Goal: Information Seeking & Learning: Check status

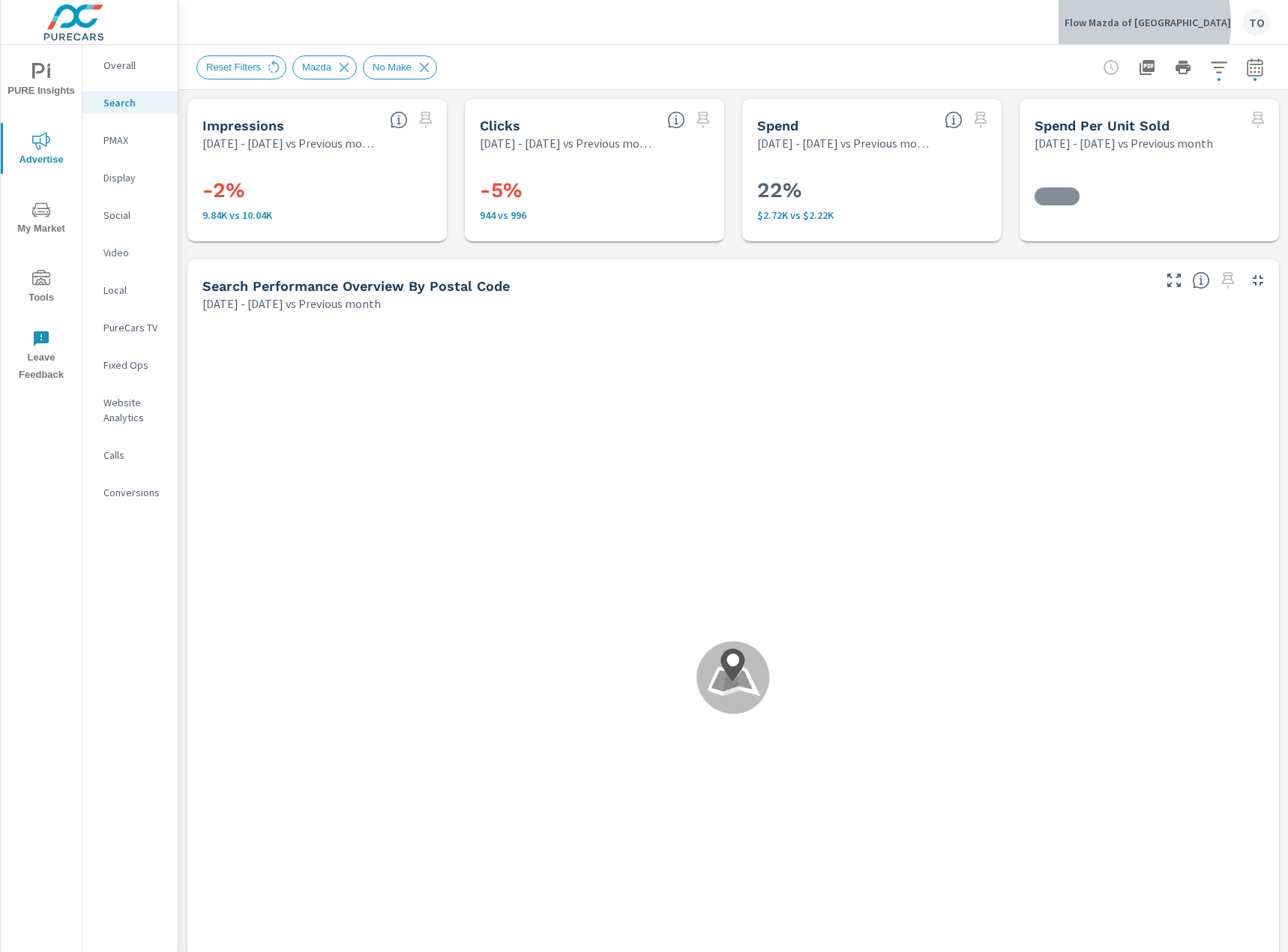
click at [1146, 23] on p "Flow Mazda of Fayetteville" at bounding box center [1148, 22] width 167 height 13
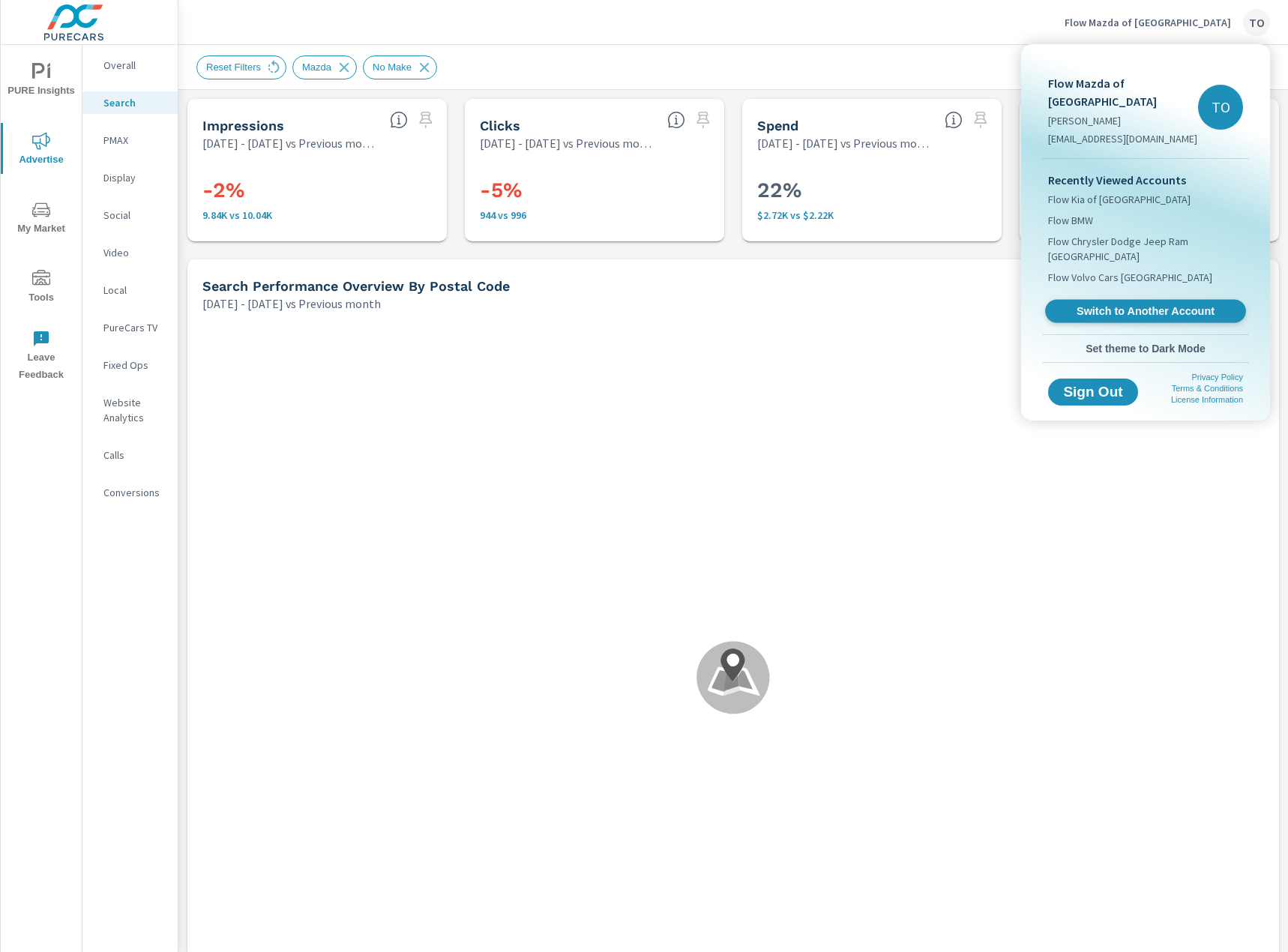
click at [1102, 304] on span "Switch to Another Account" at bounding box center [1145, 312] width 183 height 14
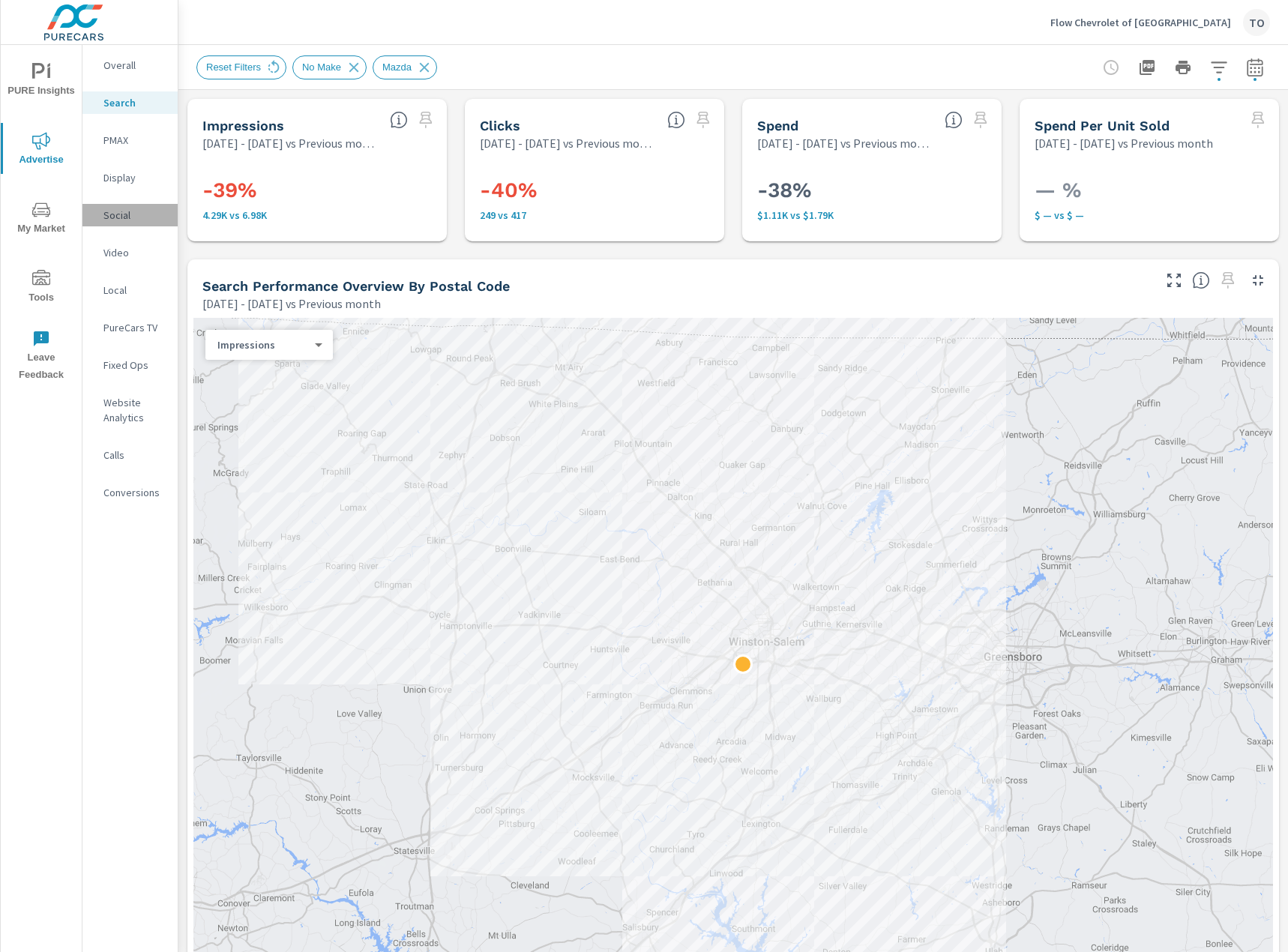
click at [130, 206] on div "Social" at bounding box center [130, 215] width 95 height 23
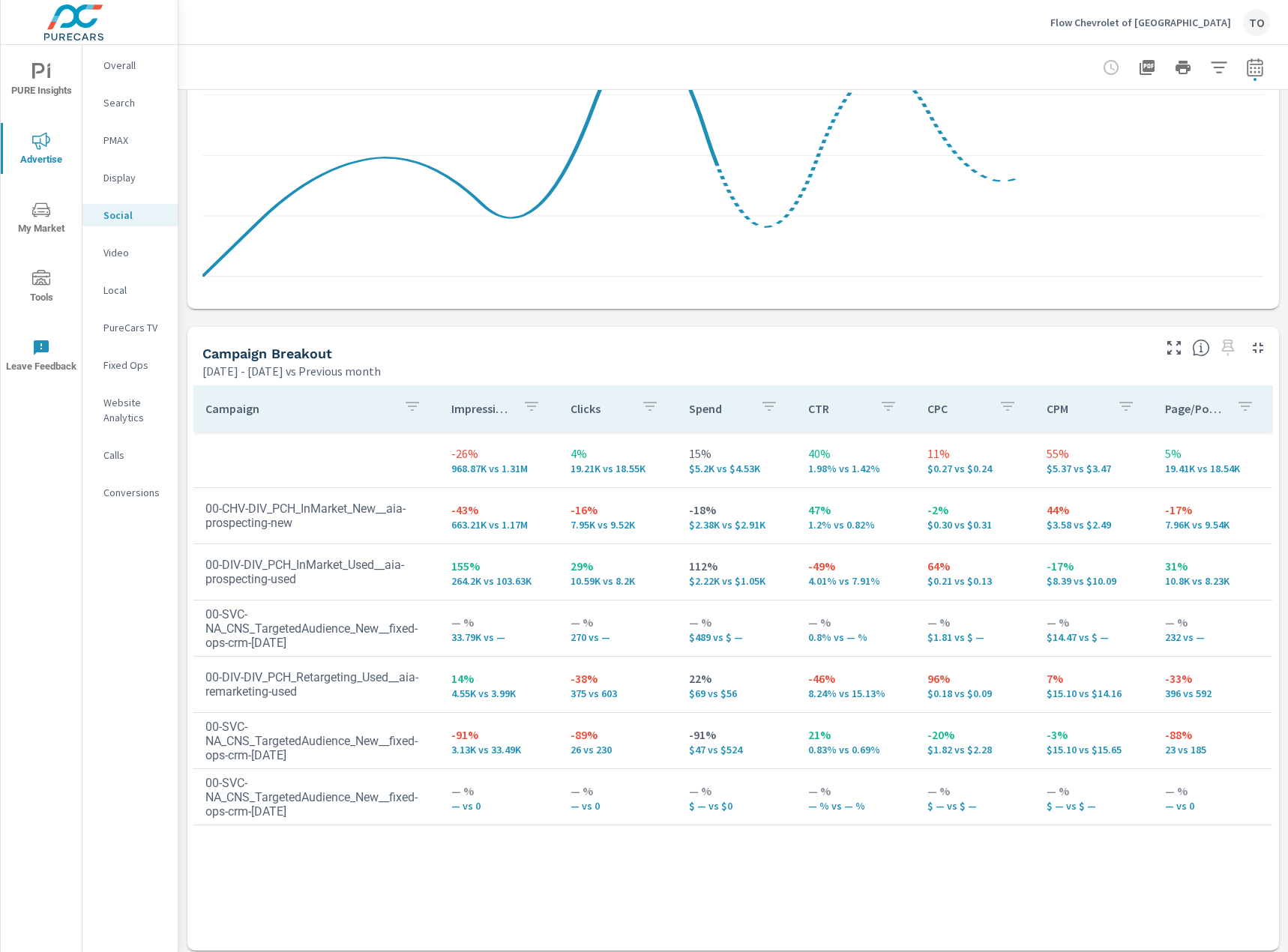
scroll to position [433, 0]
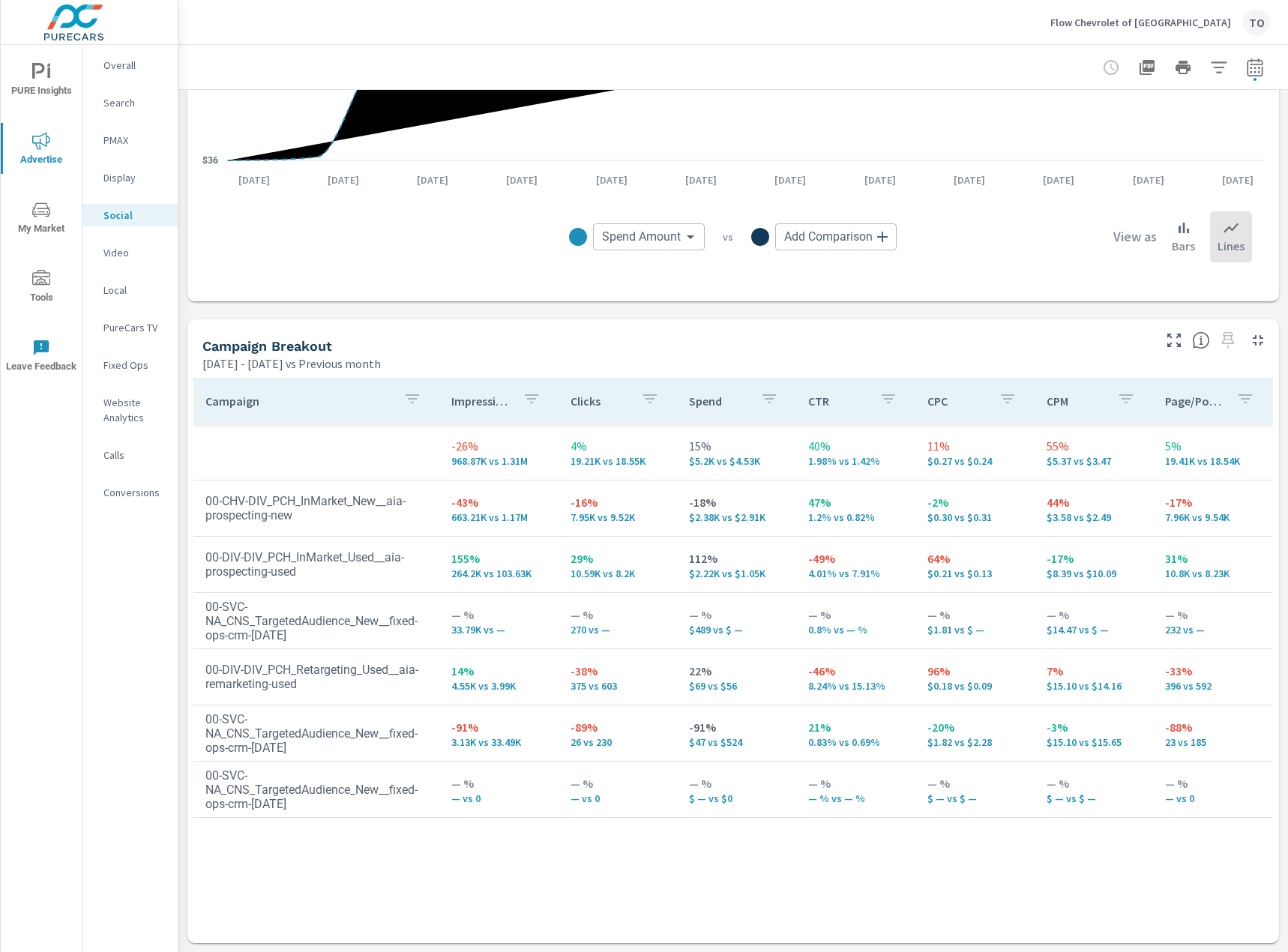
click at [792, 286] on div "$36 $166 $296 [DATE] [DATE] [DATE] [DATE] [DATE] [DATE] [DATE] [DATE] [DATE] [D…" at bounding box center [733, 96] width 1091 height 411
click at [1223, 70] on icon "button" at bounding box center [1219, 67] width 18 height 18
click at [1216, 65] on div at bounding box center [644, 476] width 1288 height 952
click at [1216, 65] on icon "button" at bounding box center [1219, 67] width 18 height 18
click at [1209, 100] on icon "filter options" at bounding box center [1201, 107] width 18 height 18
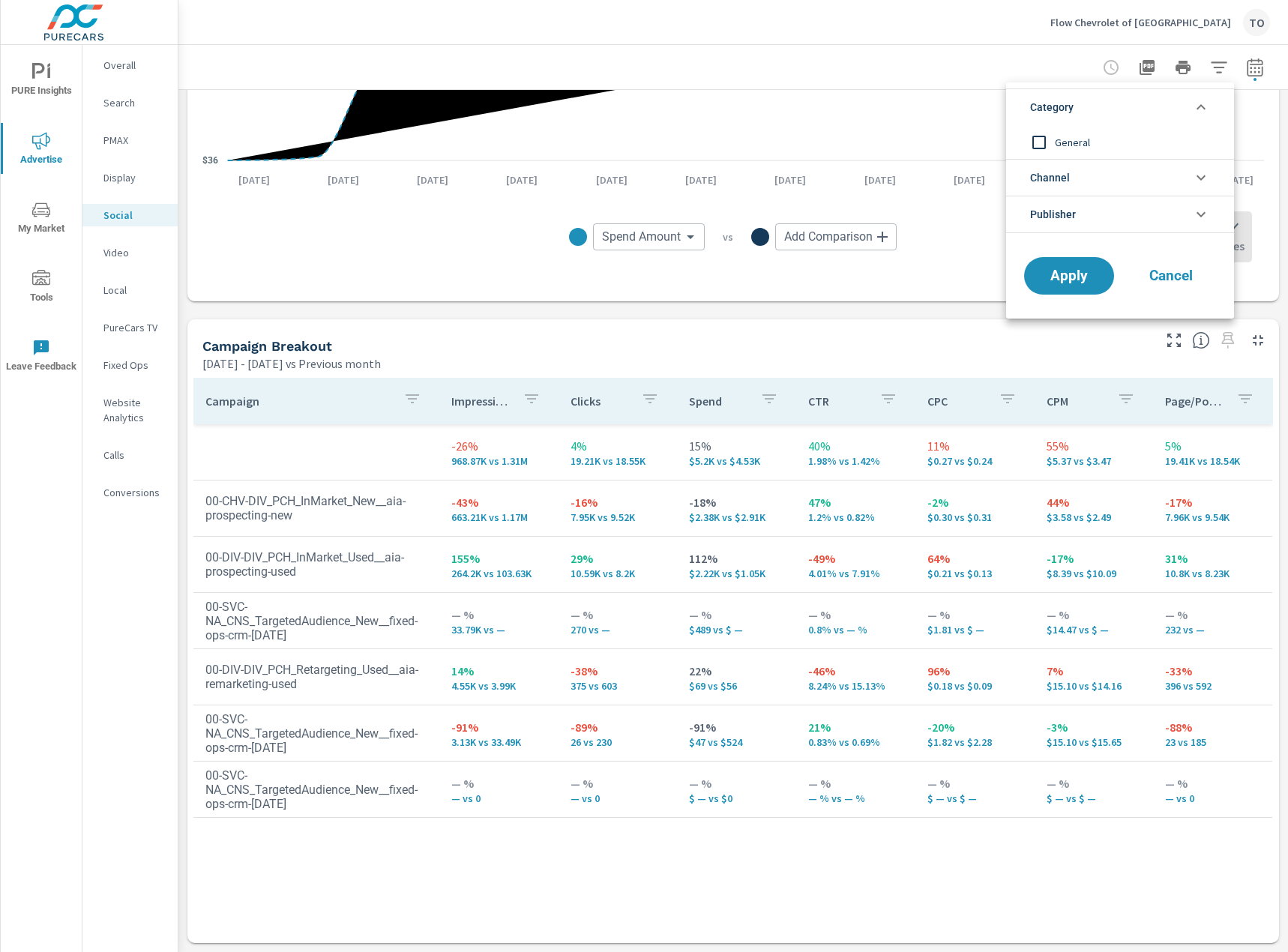
click at [1206, 104] on icon "filter options" at bounding box center [1201, 107] width 18 height 18
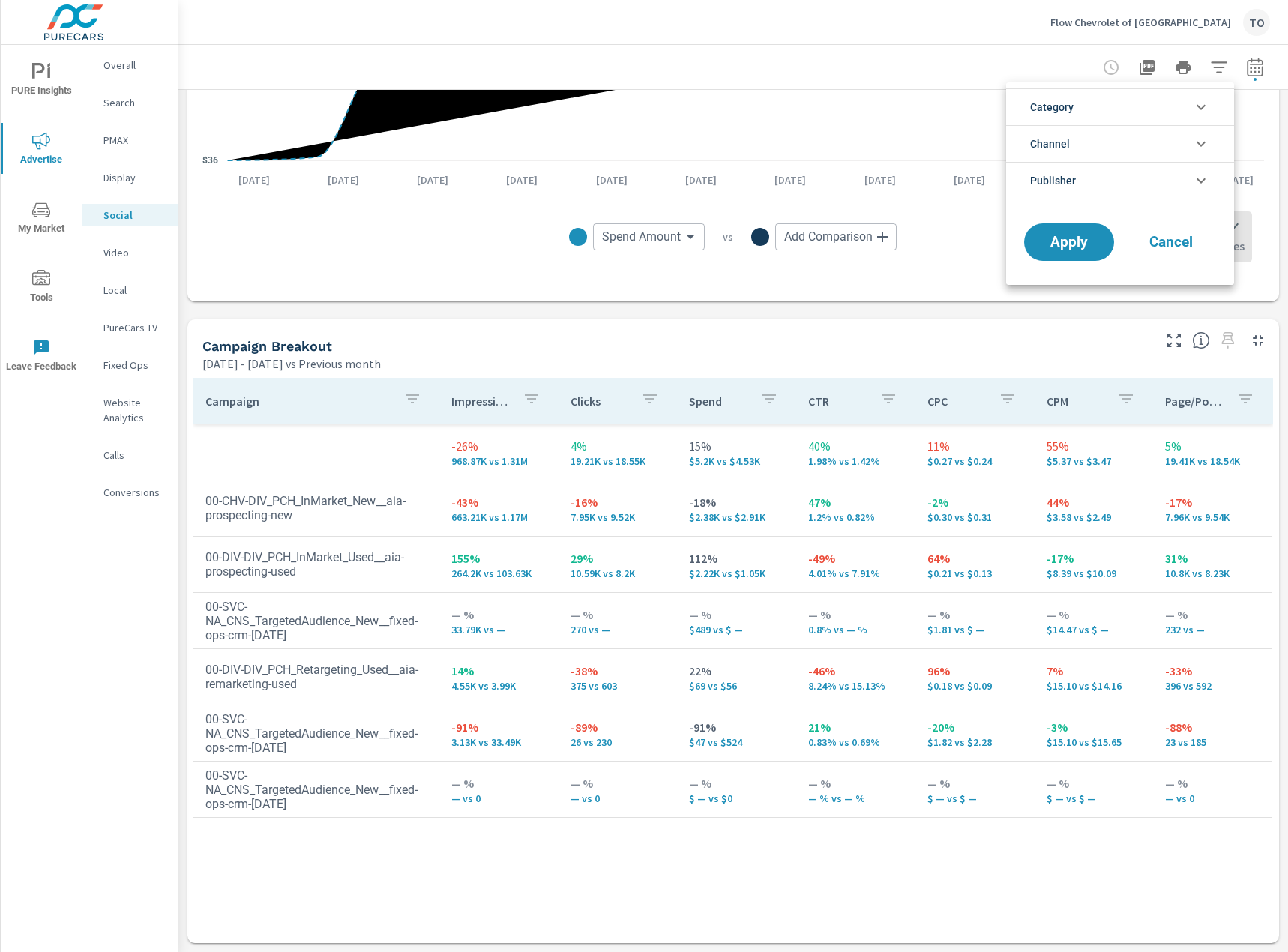
click at [1201, 131] on li "Channel" at bounding box center [1120, 143] width 228 height 37
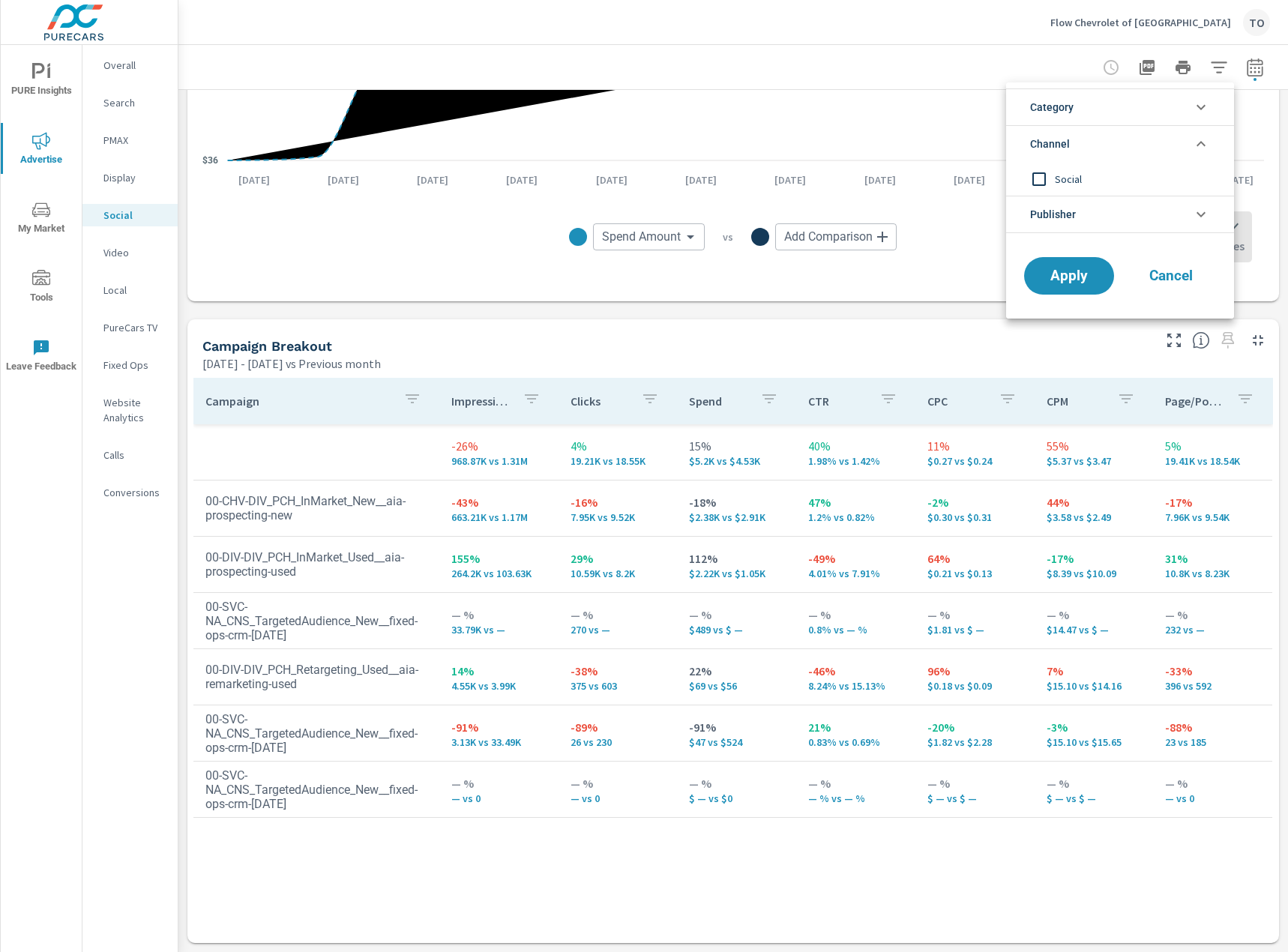
click at [1201, 137] on icon "filter options" at bounding box center [1201, 143] width 18 height 18
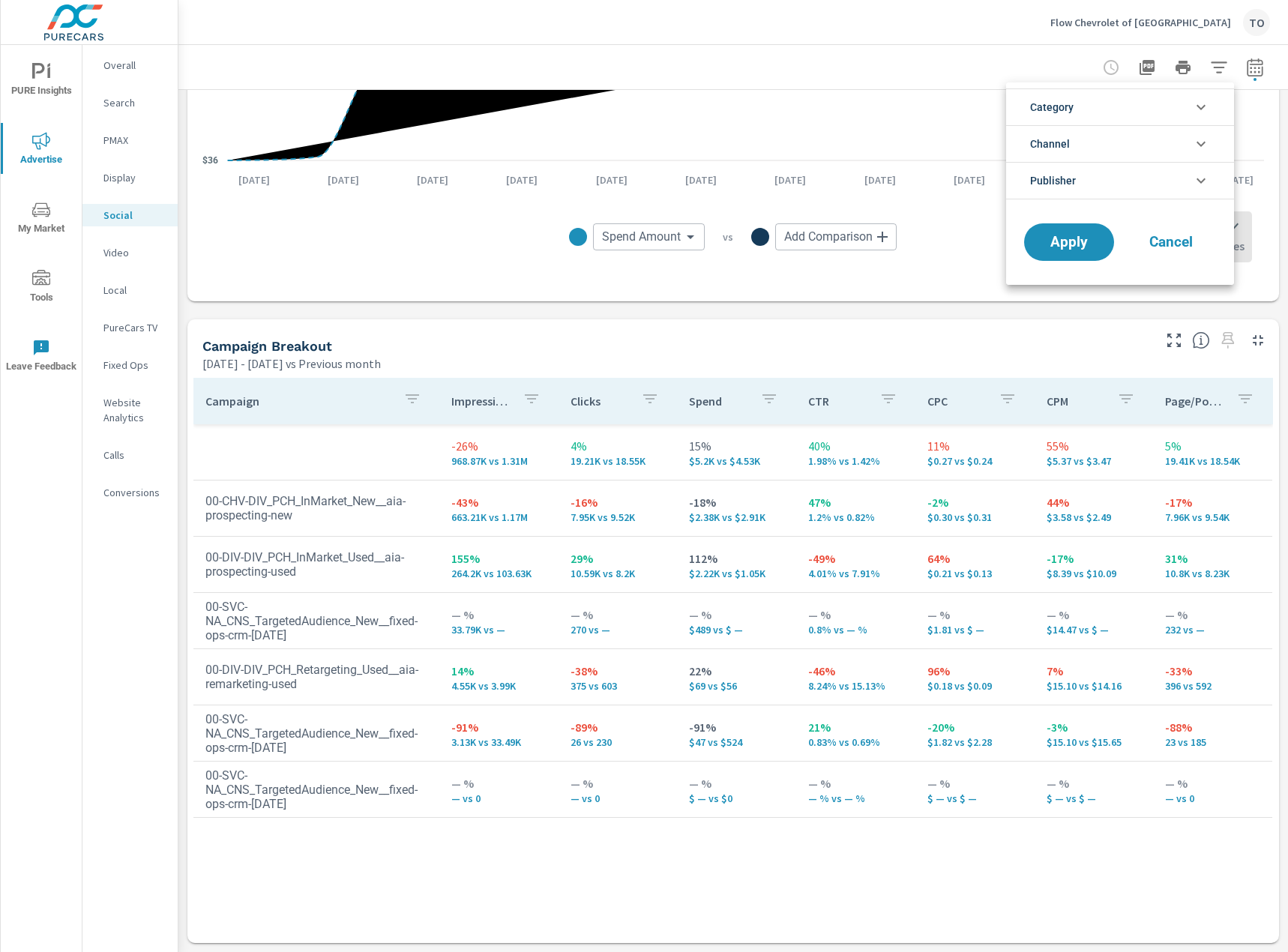
click at [1186, 183] on li "Publisher" at bounding box center [1120, 181] width 228 height 38
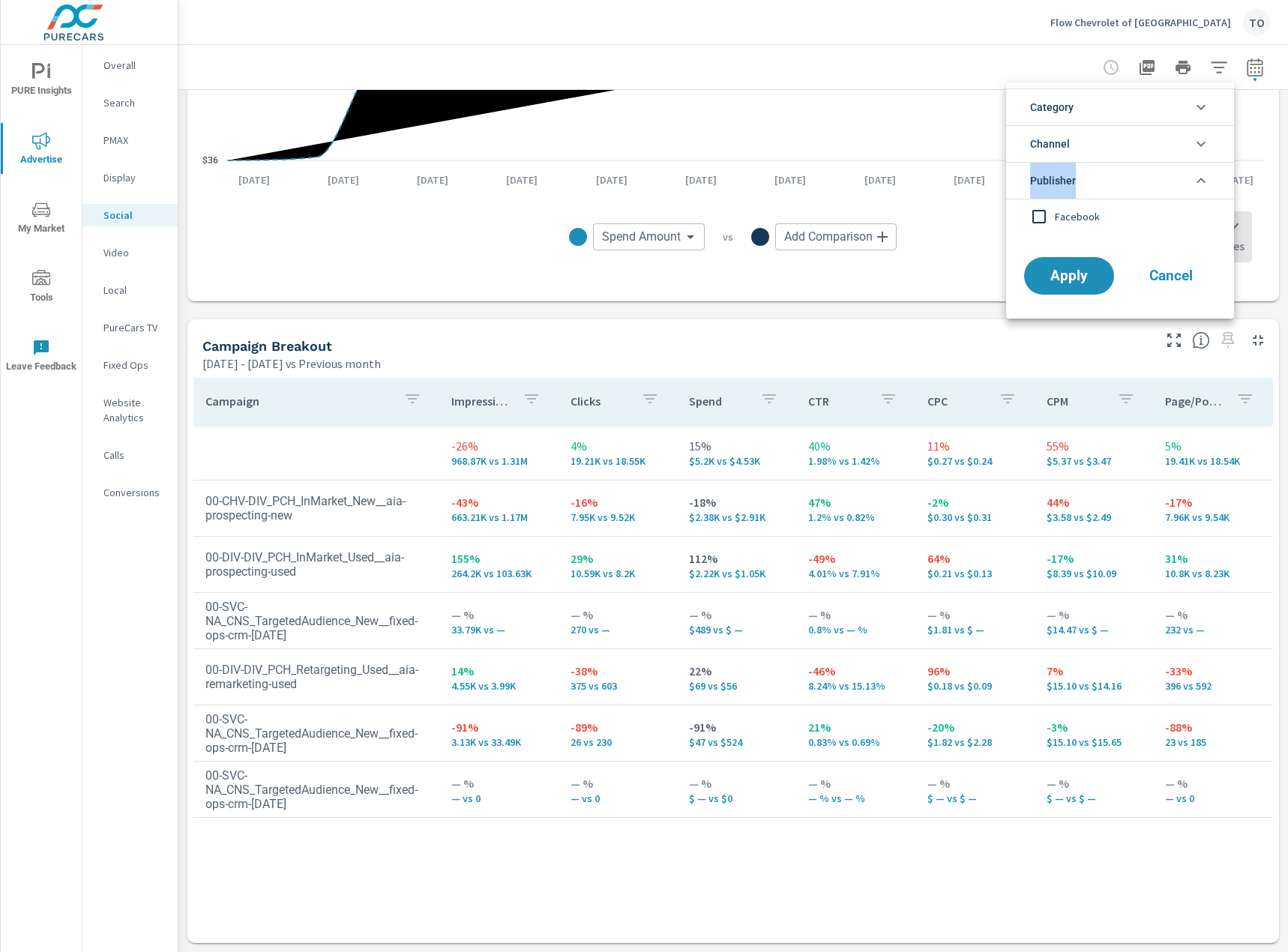
click at [1186, 183] on li "Publisher" at bounding box center [1120, 181] width 228 height 38
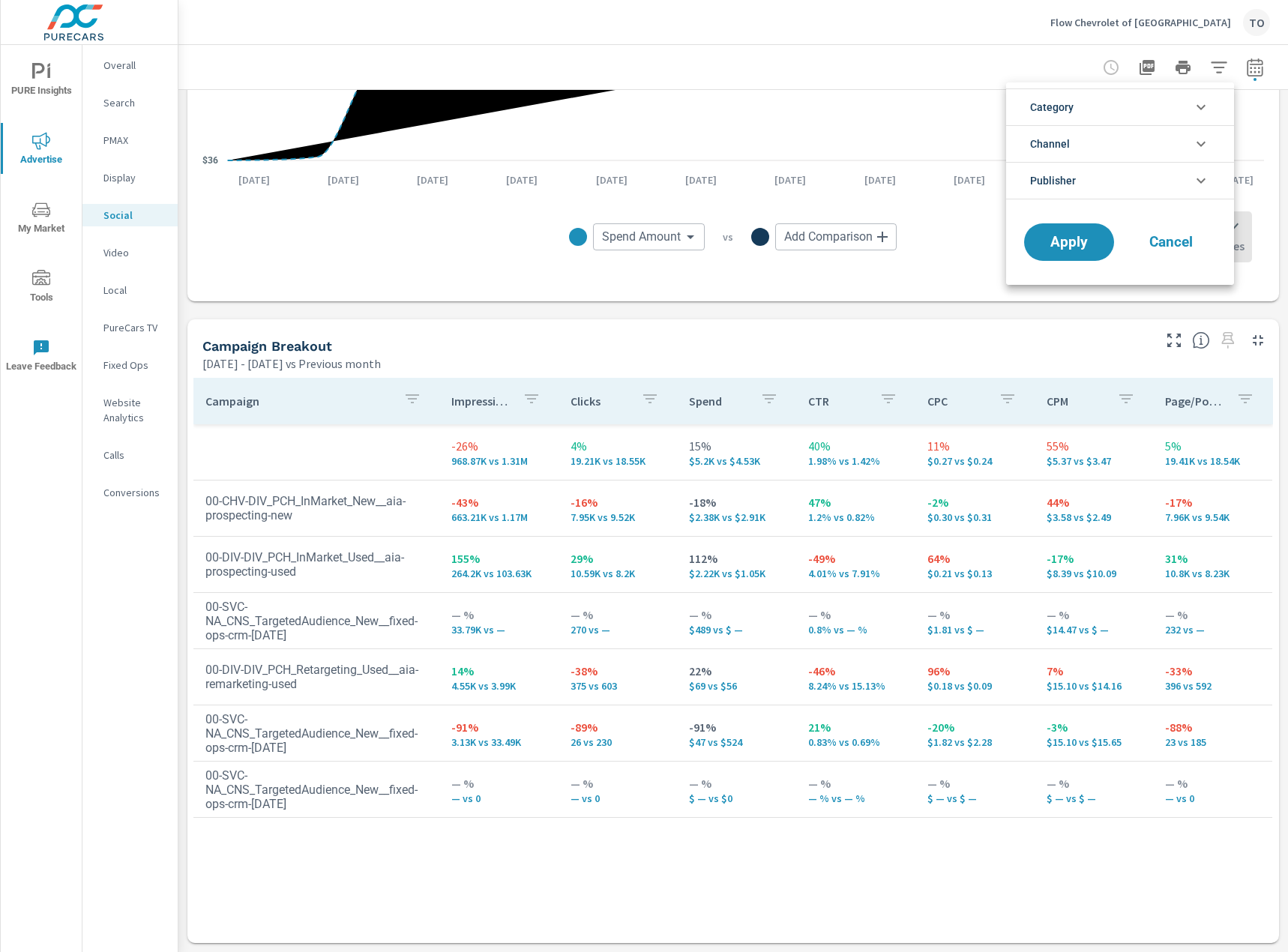
click at [1212, 68] on div at bounding box center [644, 476] width 1288 height 952
click at [135, 126] on nav "Overall Search PMAX Display Social Video Local PureCars TV Fixed Ops Website An…" at bounding box center [130, 285] width 95 height 480
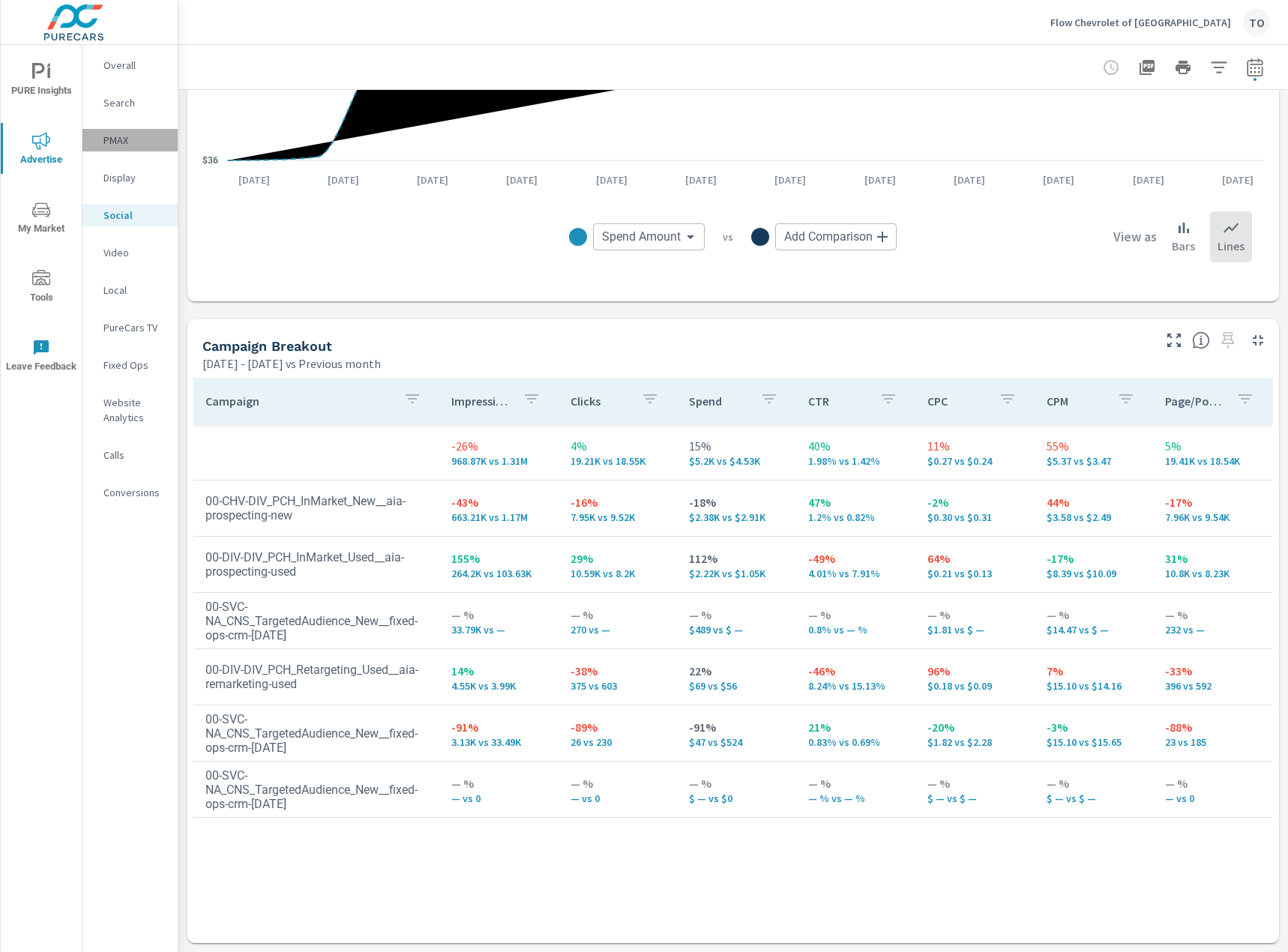
click at [133, 139] on p "PMAX" at bounding box center [134, 140] width 62 height 15
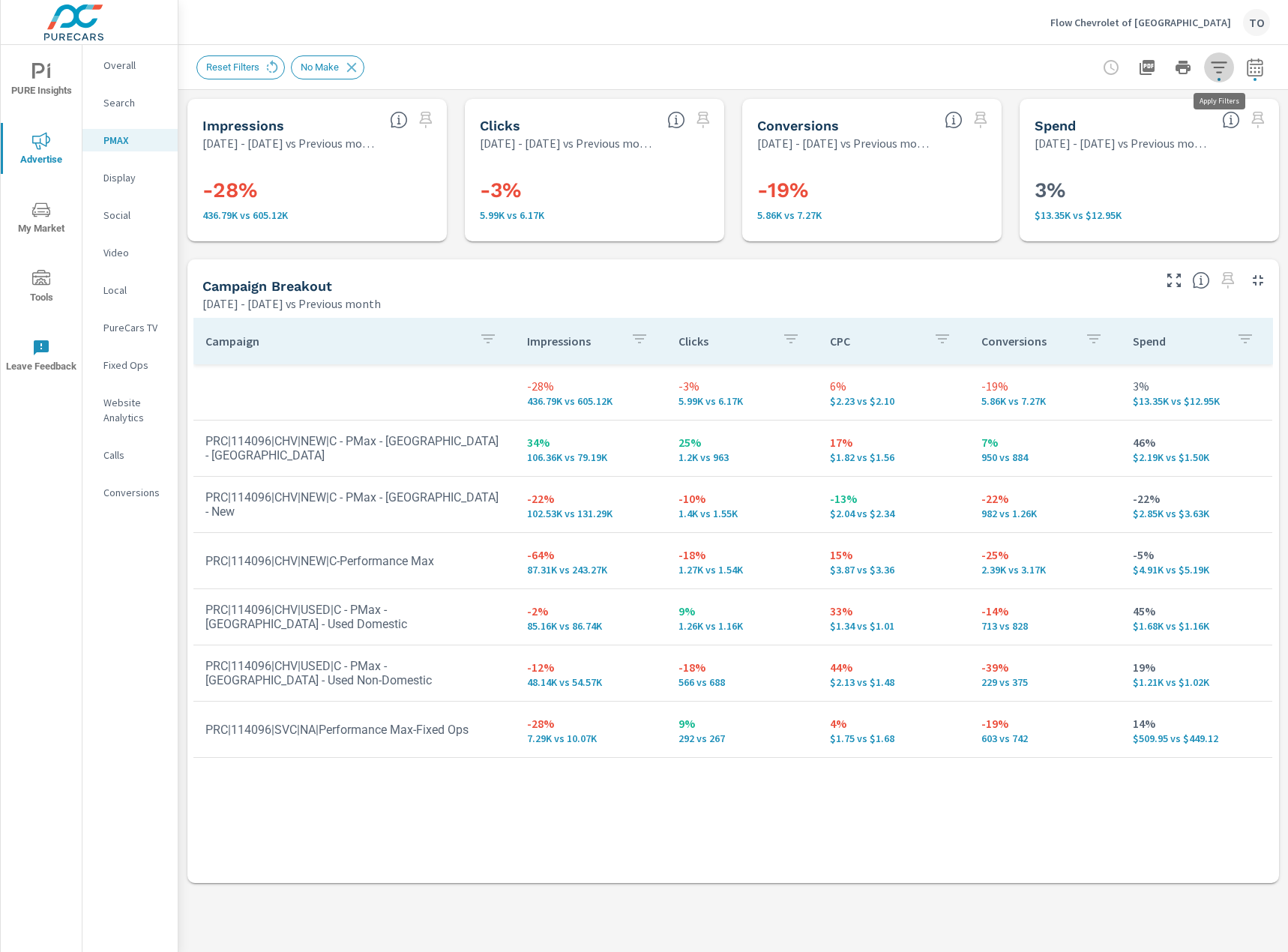
click at [1216, 77] on button "button" at bounding box center [1219, 68] width 30 height 30
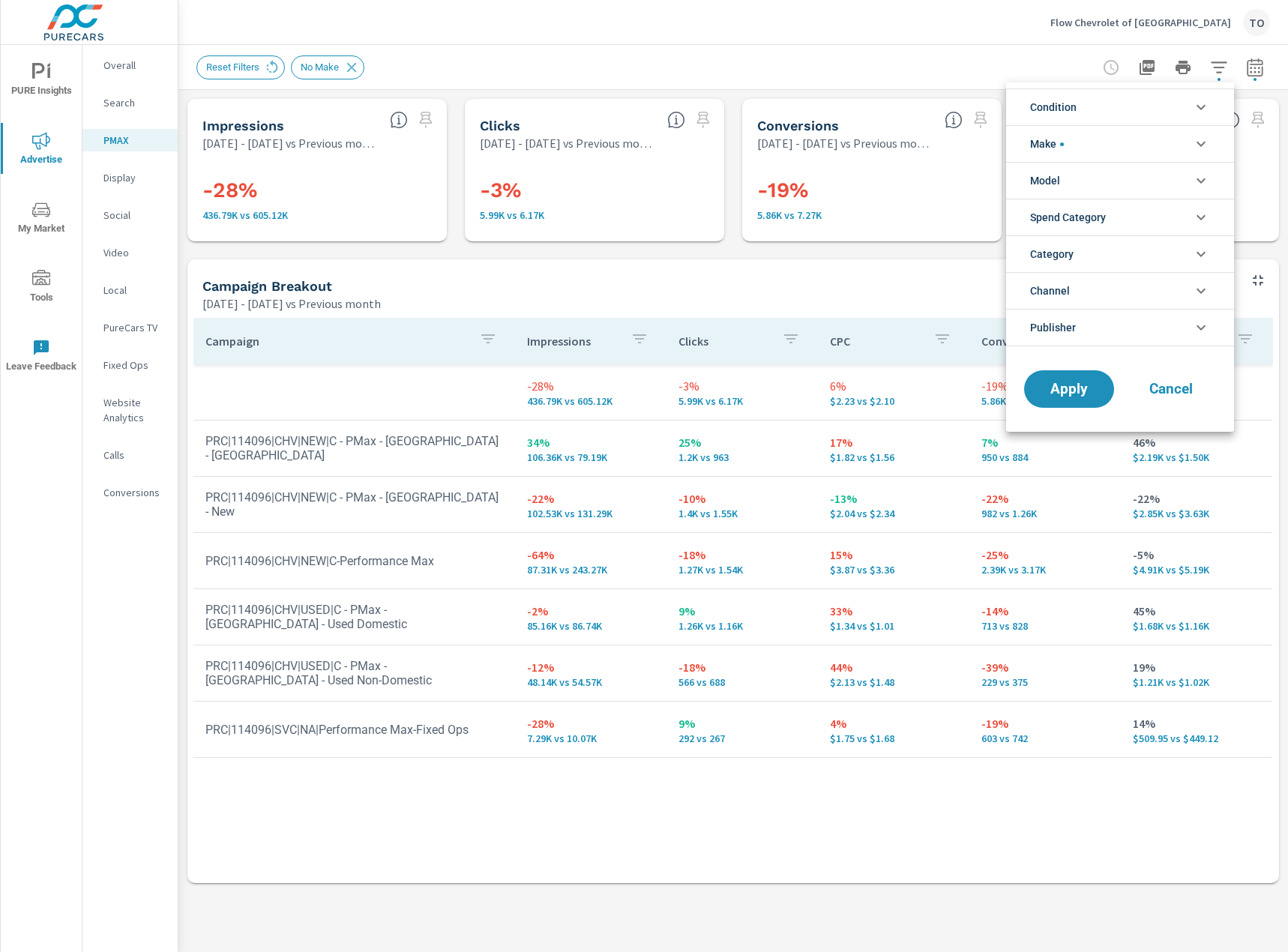
click at [1136, 153] on li "Make" at bounding box center [1120, 143] width 228 height 37
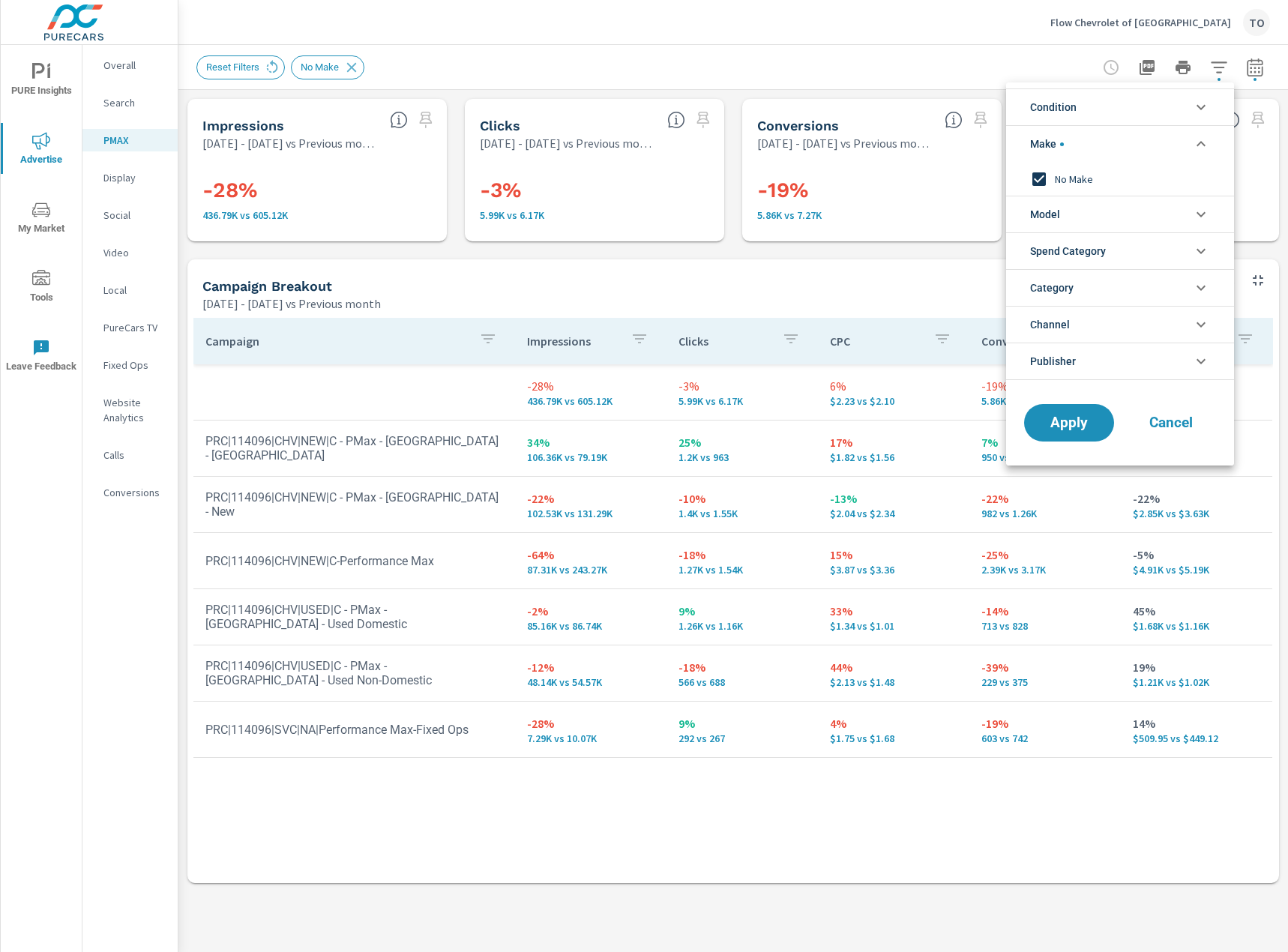
click at [1137, 149] on li "Make" at bounding box center [1120, 143] width 228 height 37
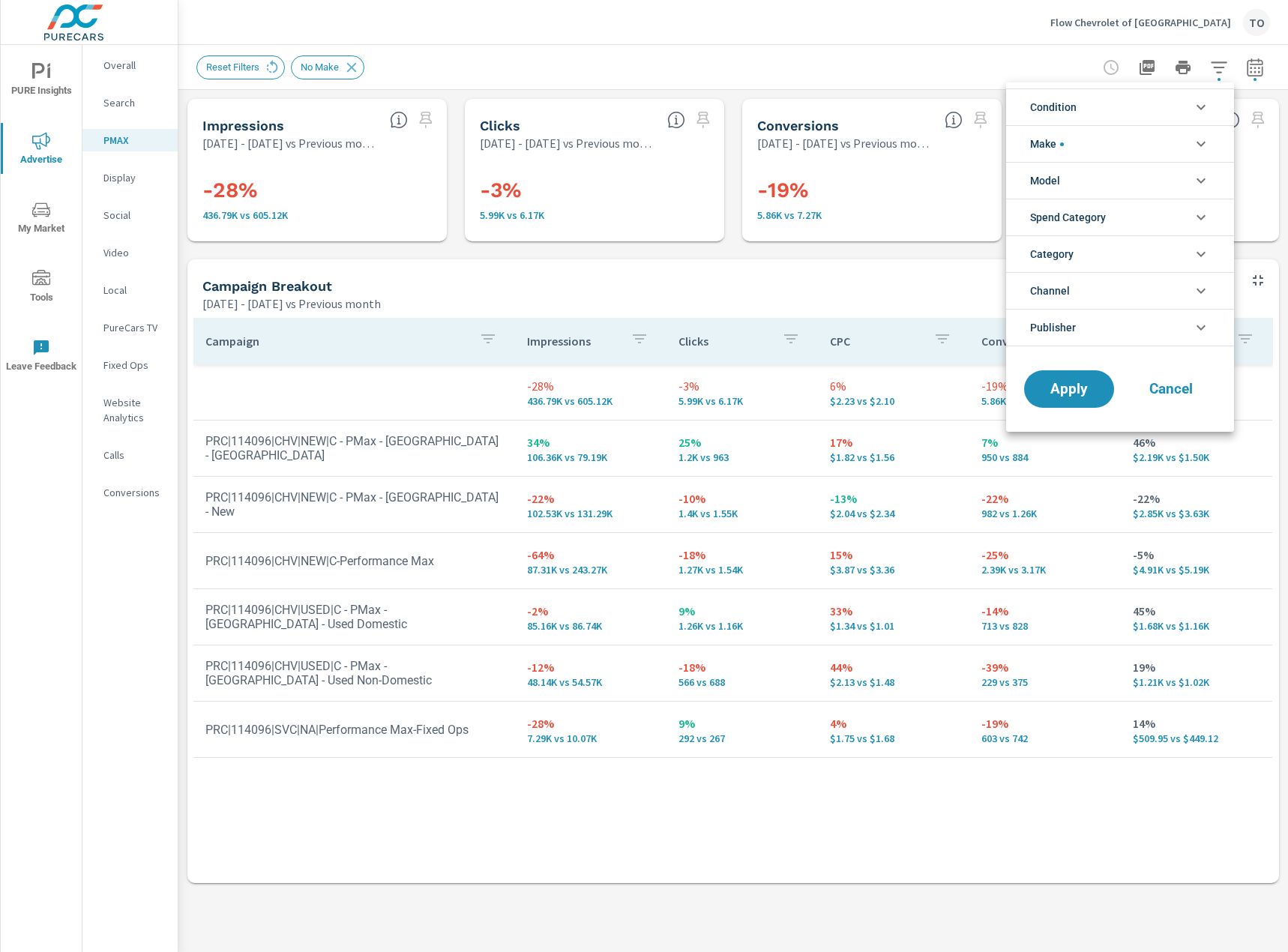
click at [1146, 101] on li "Condition" at bounding box center [1120, 106] width 228 height 37
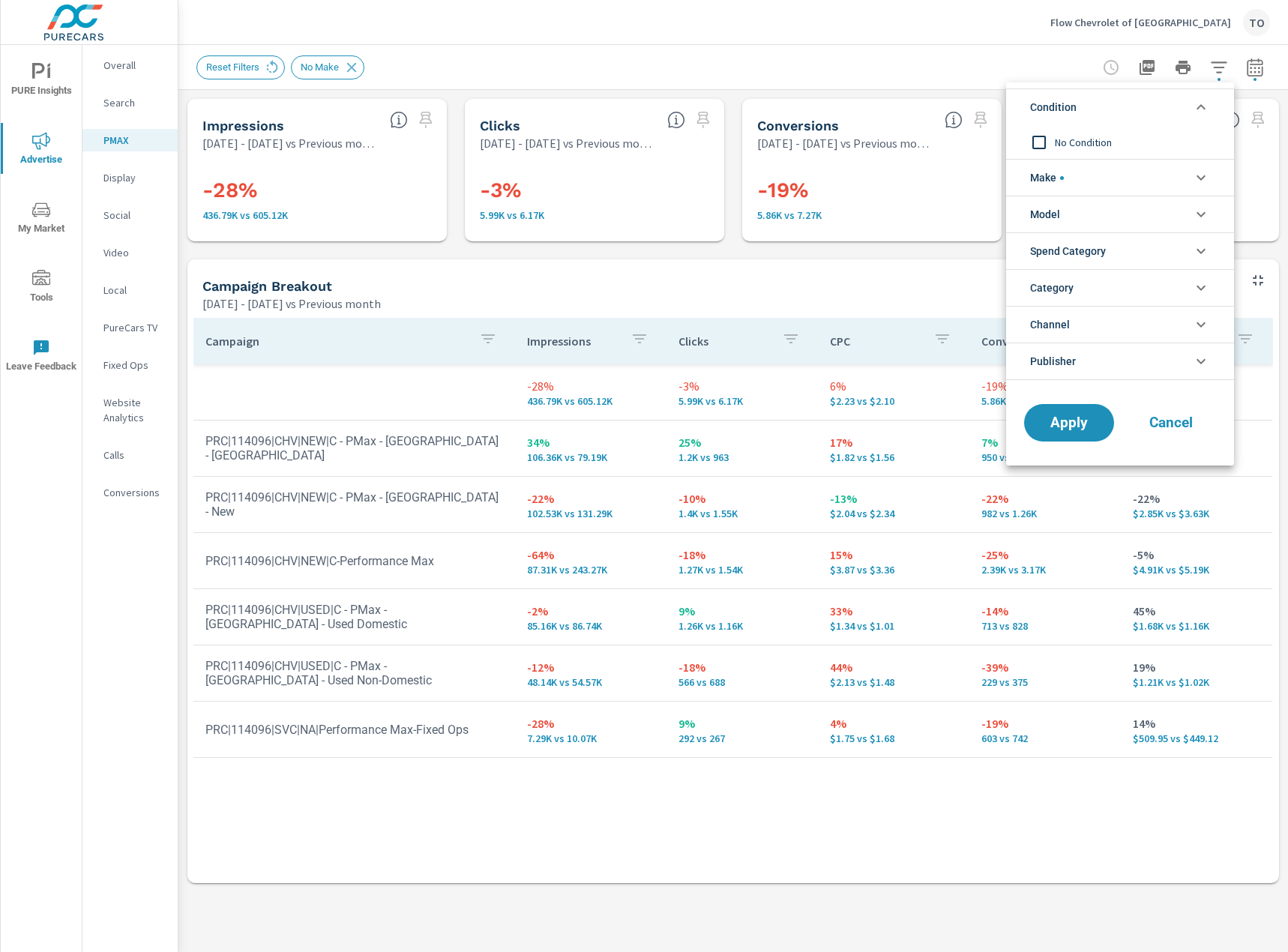
click at [1146, 101] on li "Condition" at bounding box center [1120, 106] width 228 height 37
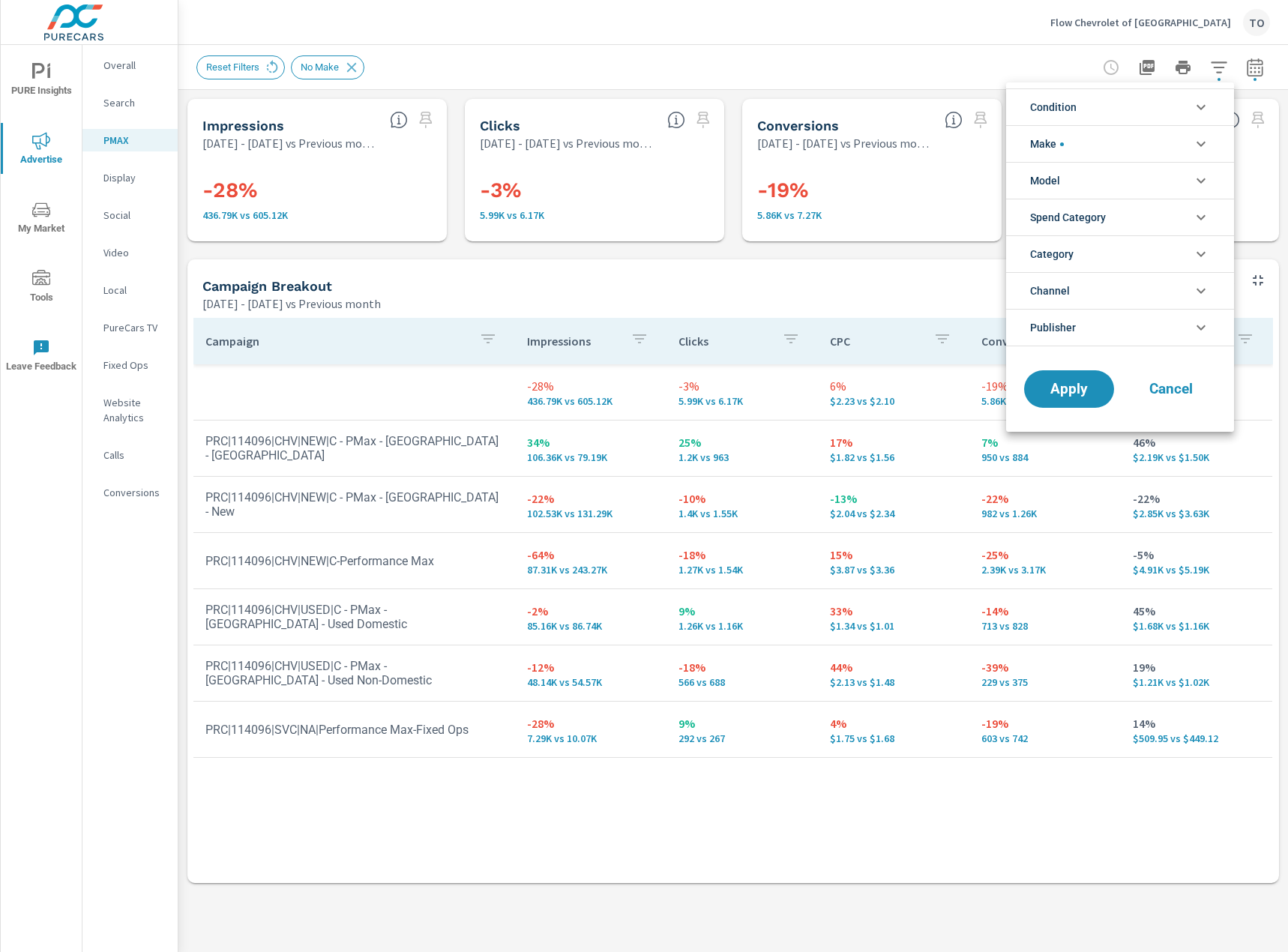
click at [1139, 216] on li "Spend Category" at bounding box center [1120, 216] width 228 height 37
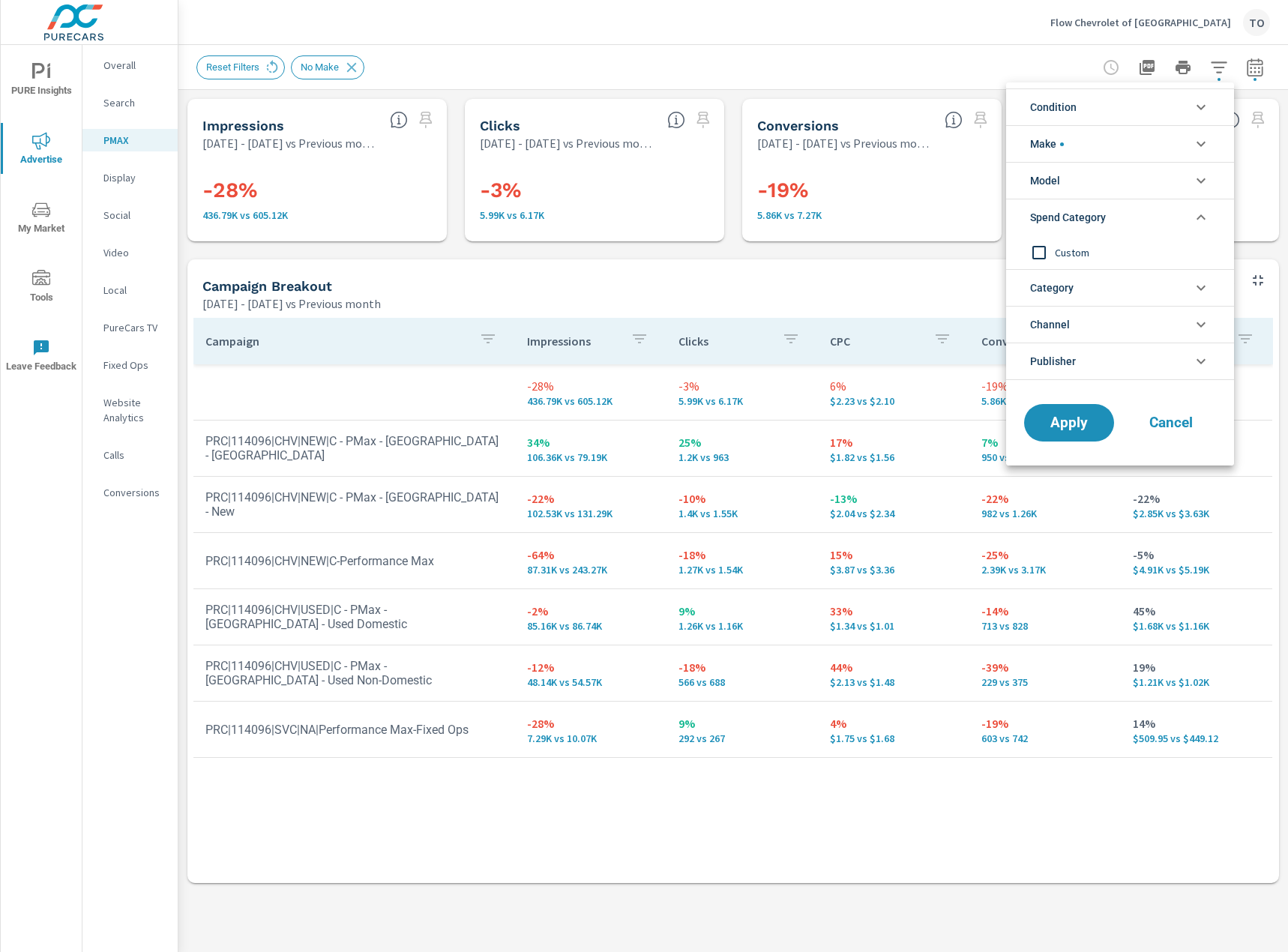
click at [1139, 216] on li "Spend Category" at bounding box center [1120, 216] width 228 height 37
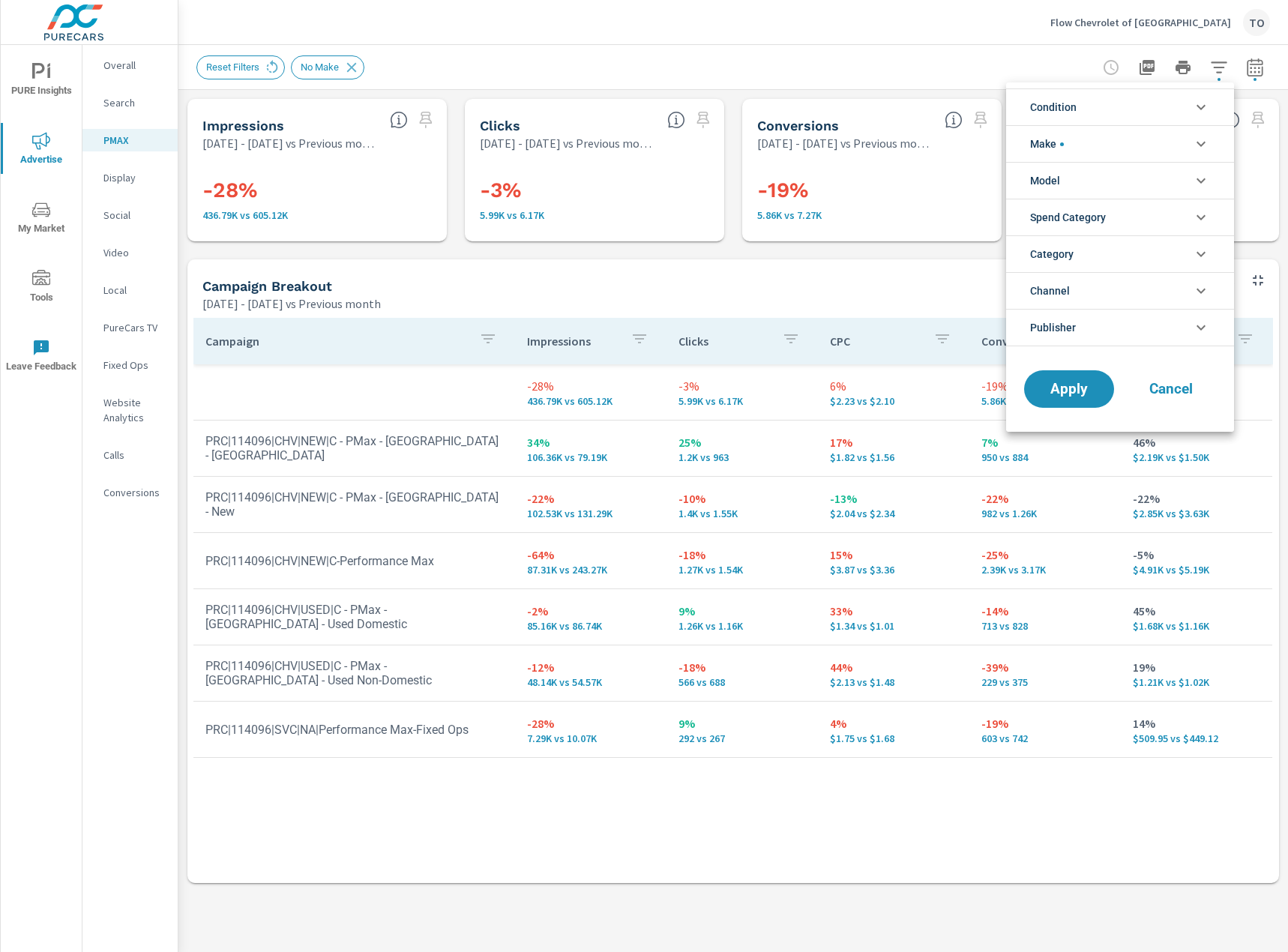
click at [1140, 260] on li "Category" at bounding box center [1120, 253] width 228 height 37
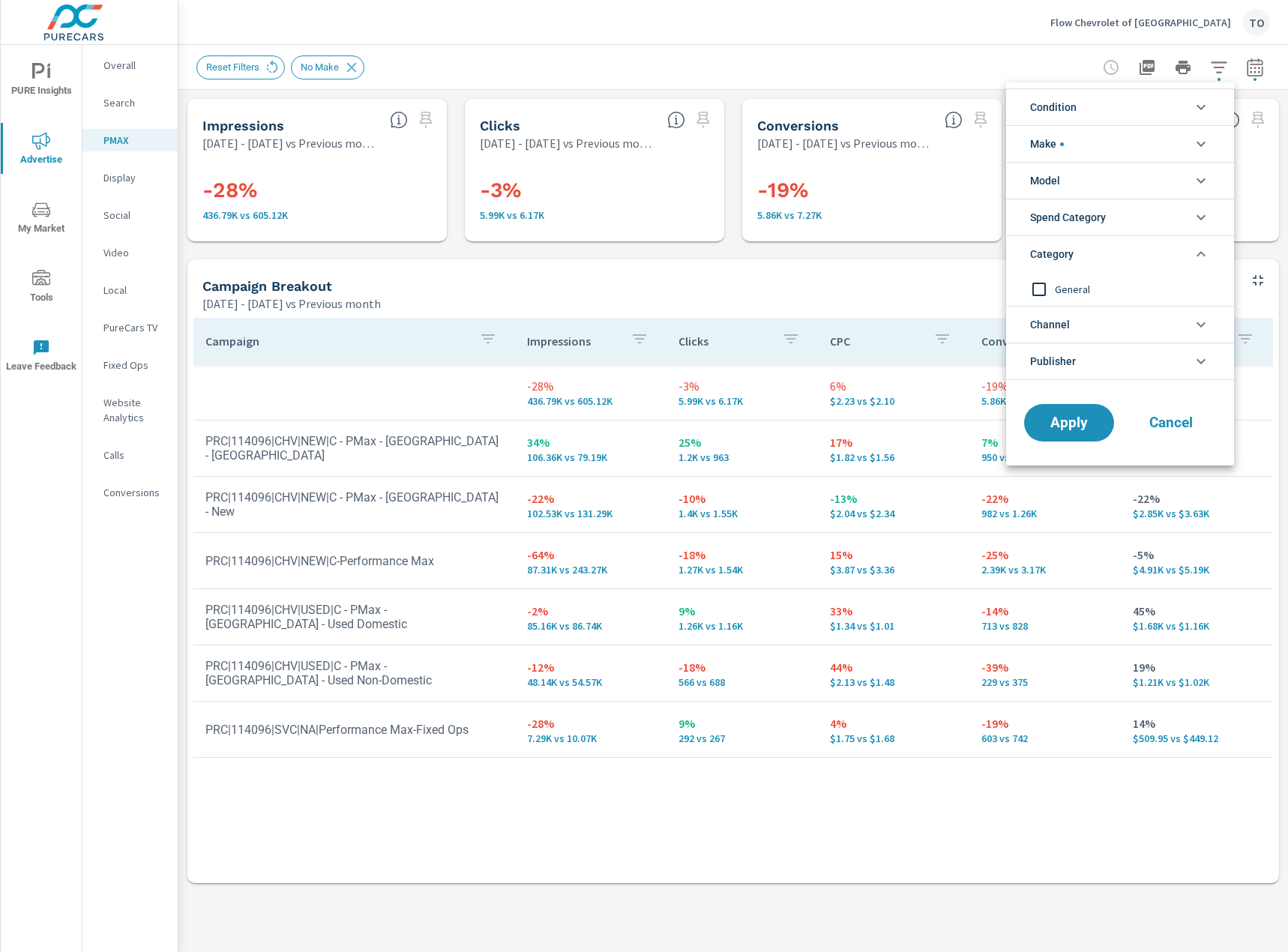
click at [1140, 260] on li "Category" at bounding box center [1120, 253] width 228 height 37
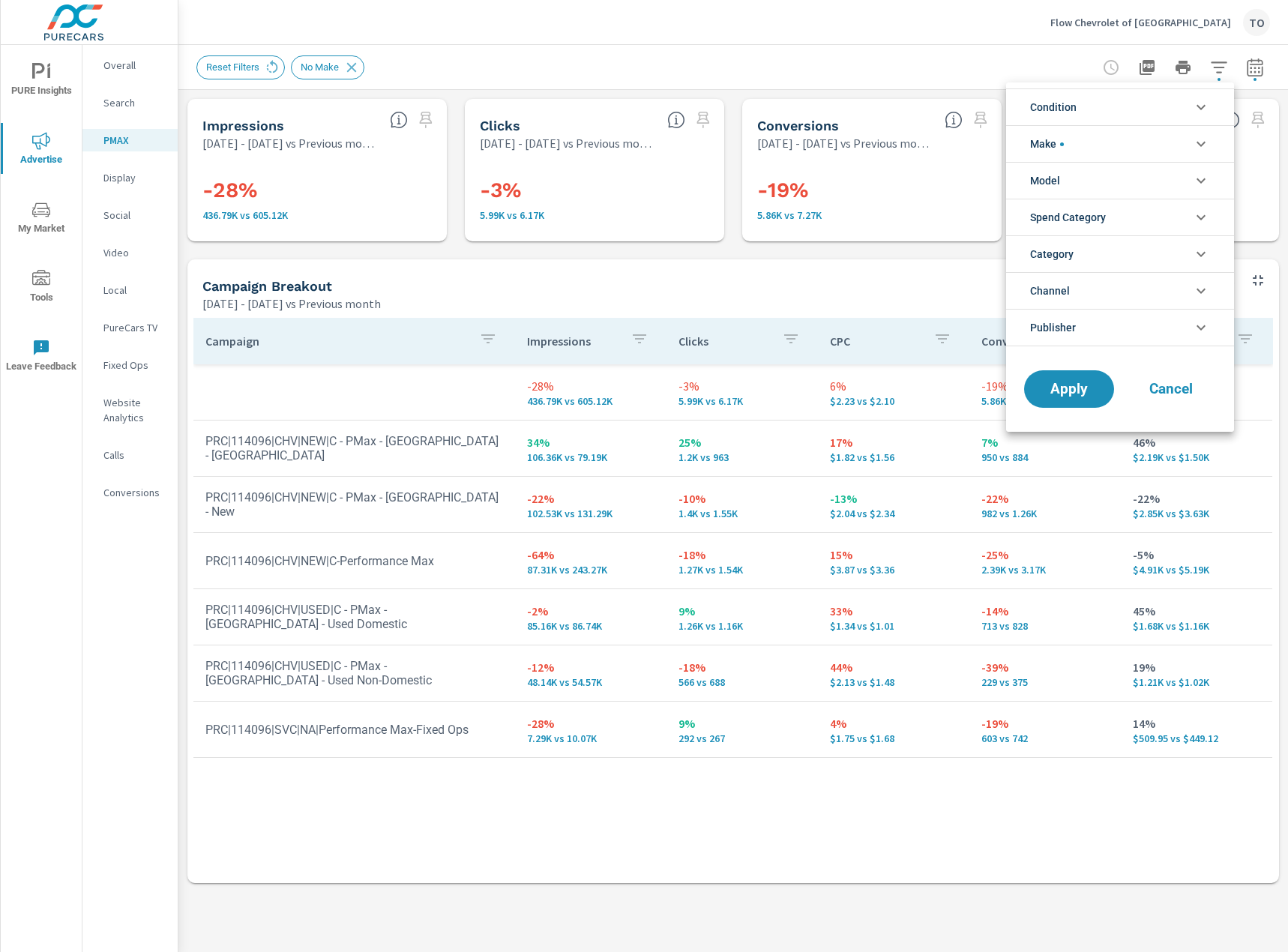
click at [1129, 293] on li "Channel" at bounding box center [1120, 290] width 228 height 37
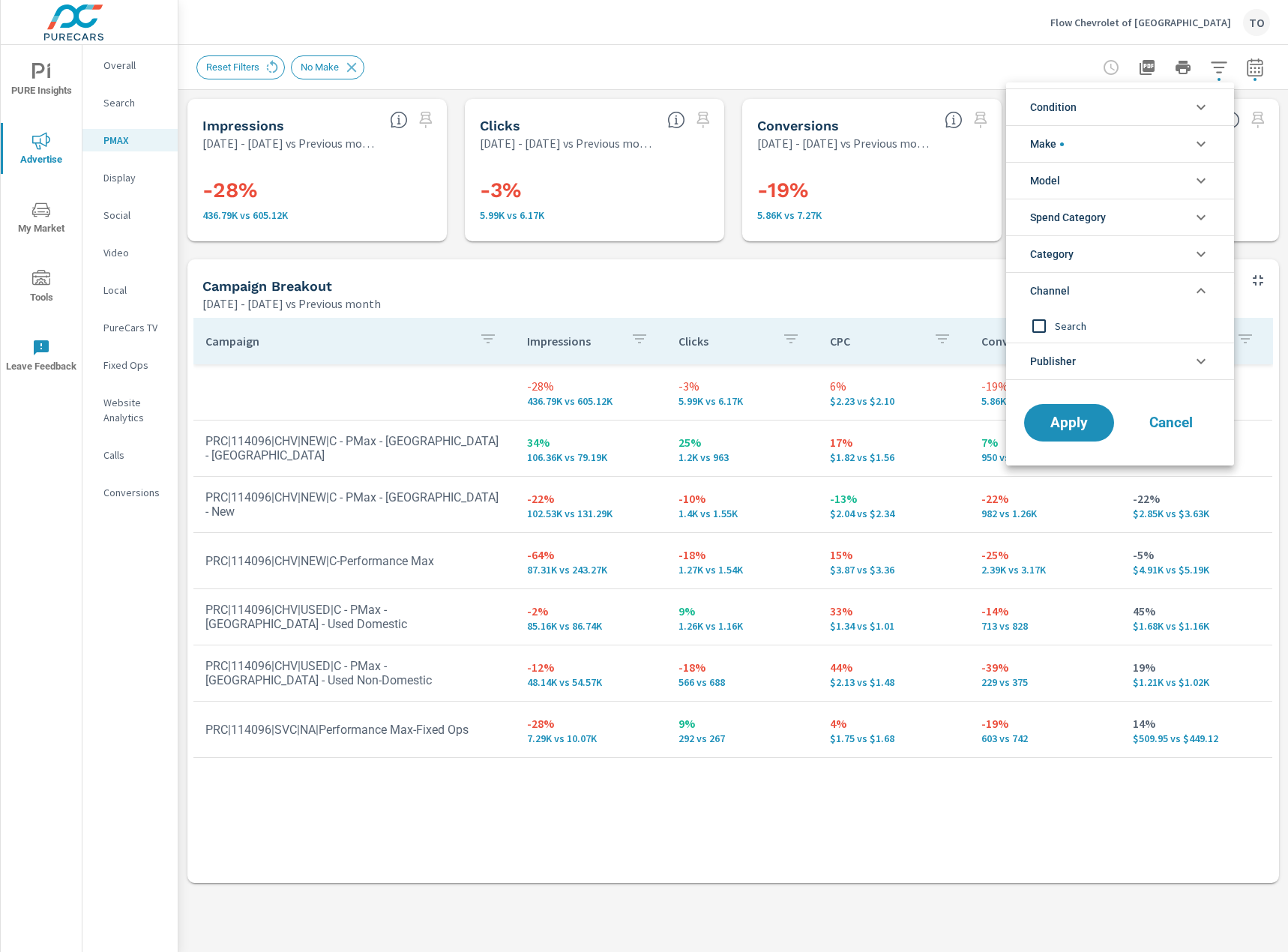
click at [1129, 293] on li "Channel" at bounding box center [1120, 290] width 228 height 37
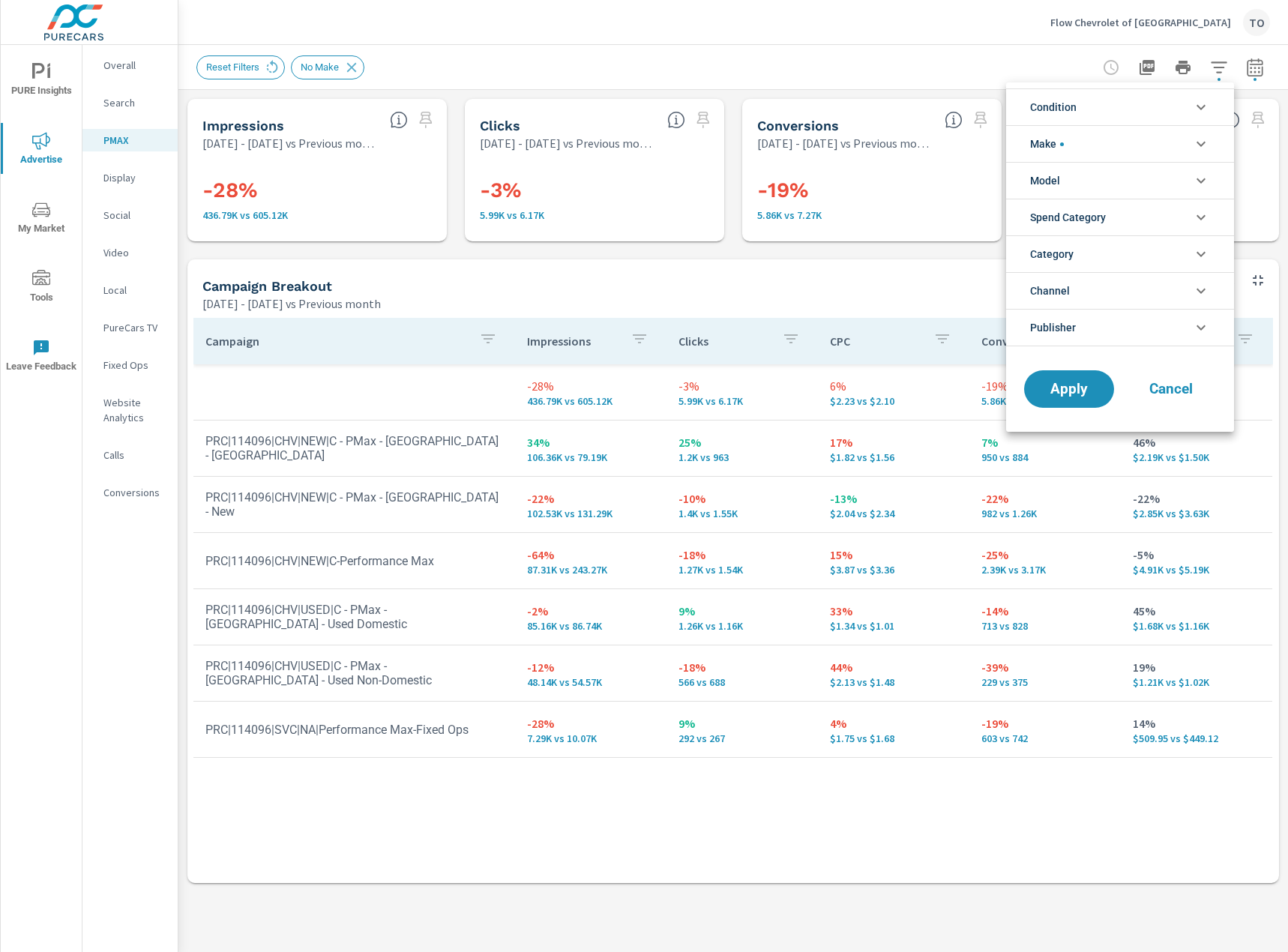
click at [1131, 320] on li "Publisher" at bounding box center [1120, 328] width 228 height 38
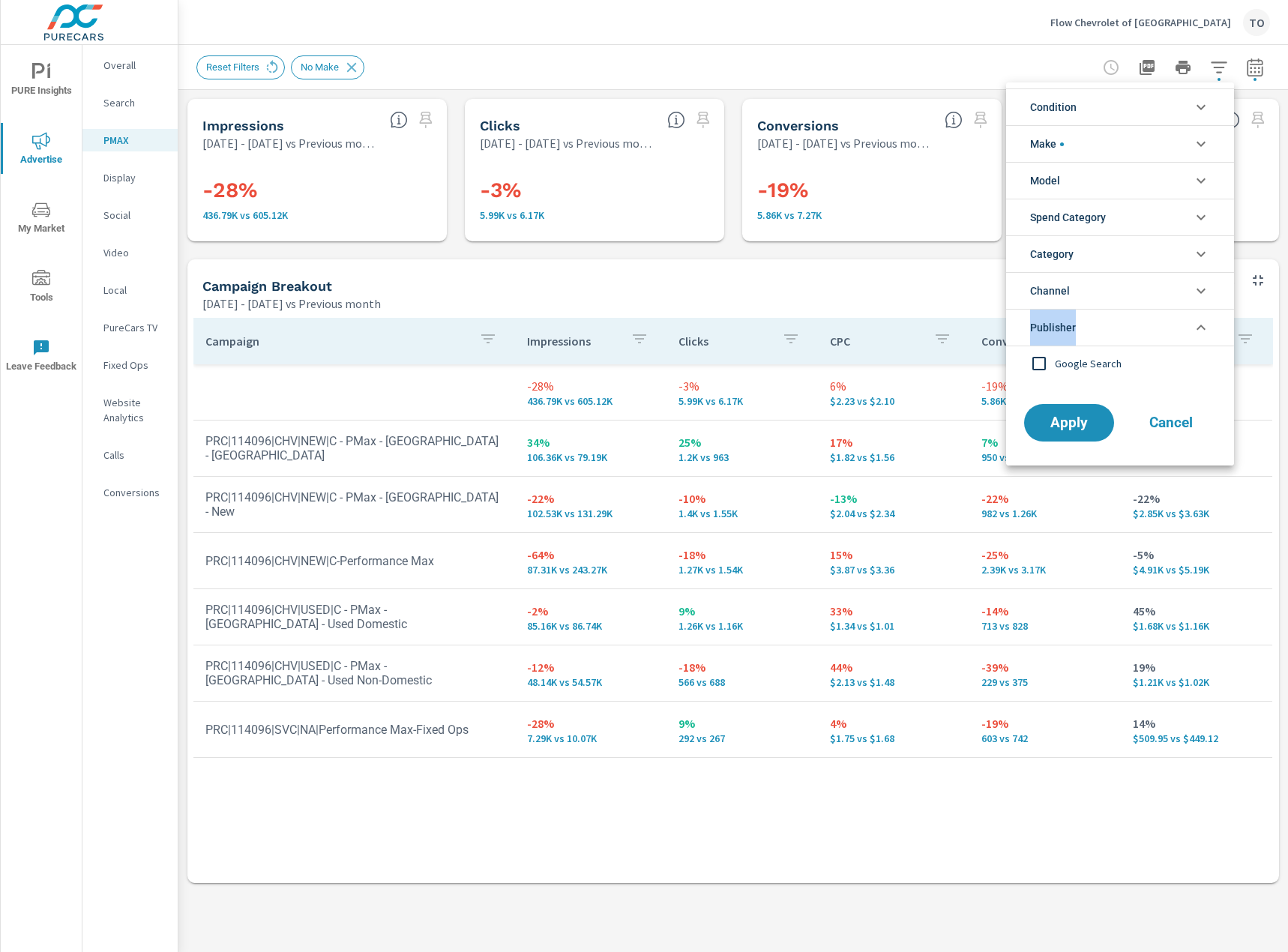
click at [1131, 320] on li "Publisher" at bounding box center [1120, 328] width 228 height 38
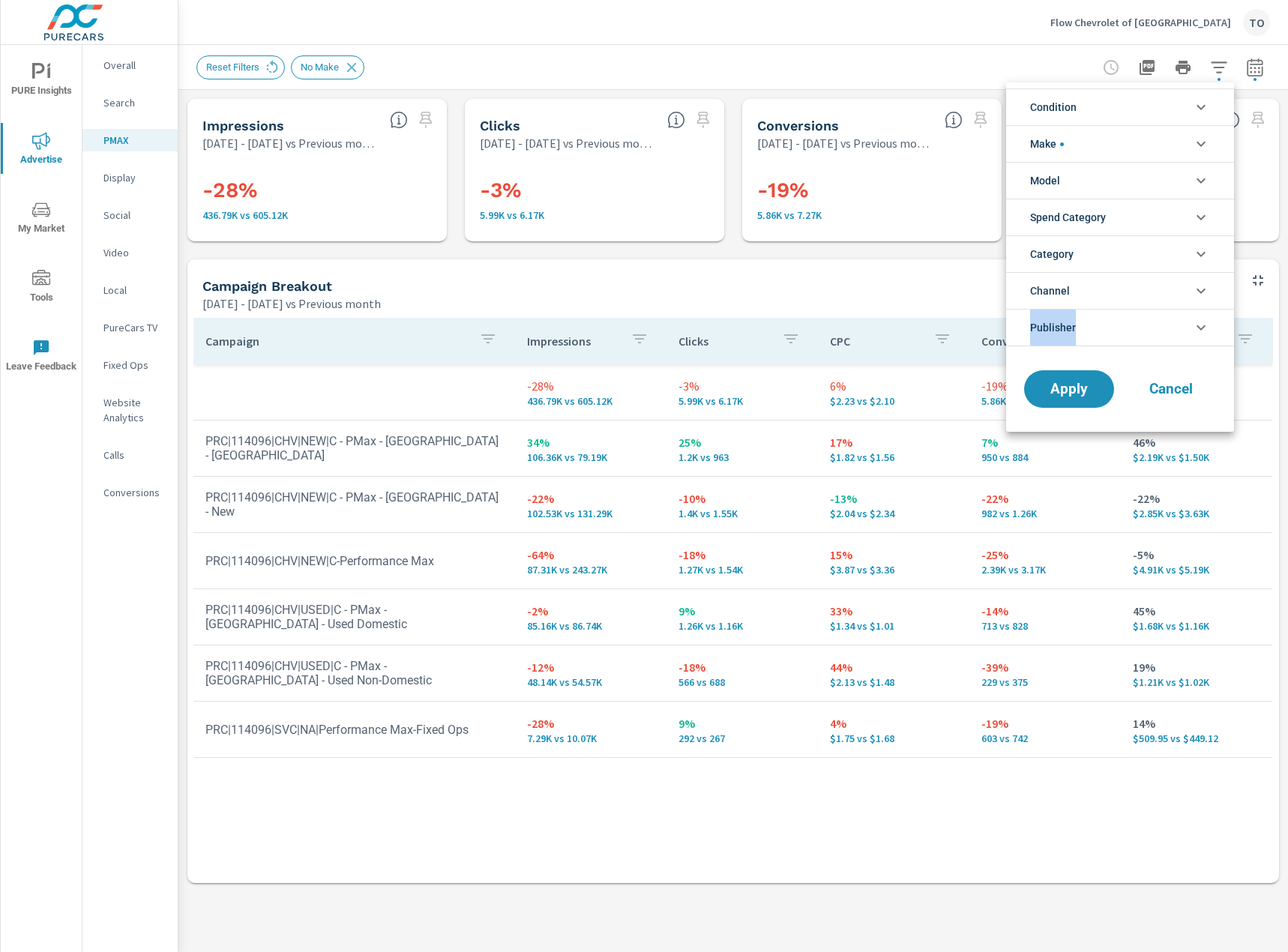
click at [1172, 394] on span "Cancel" at bounding box center [1171, 389] width 60 height 13
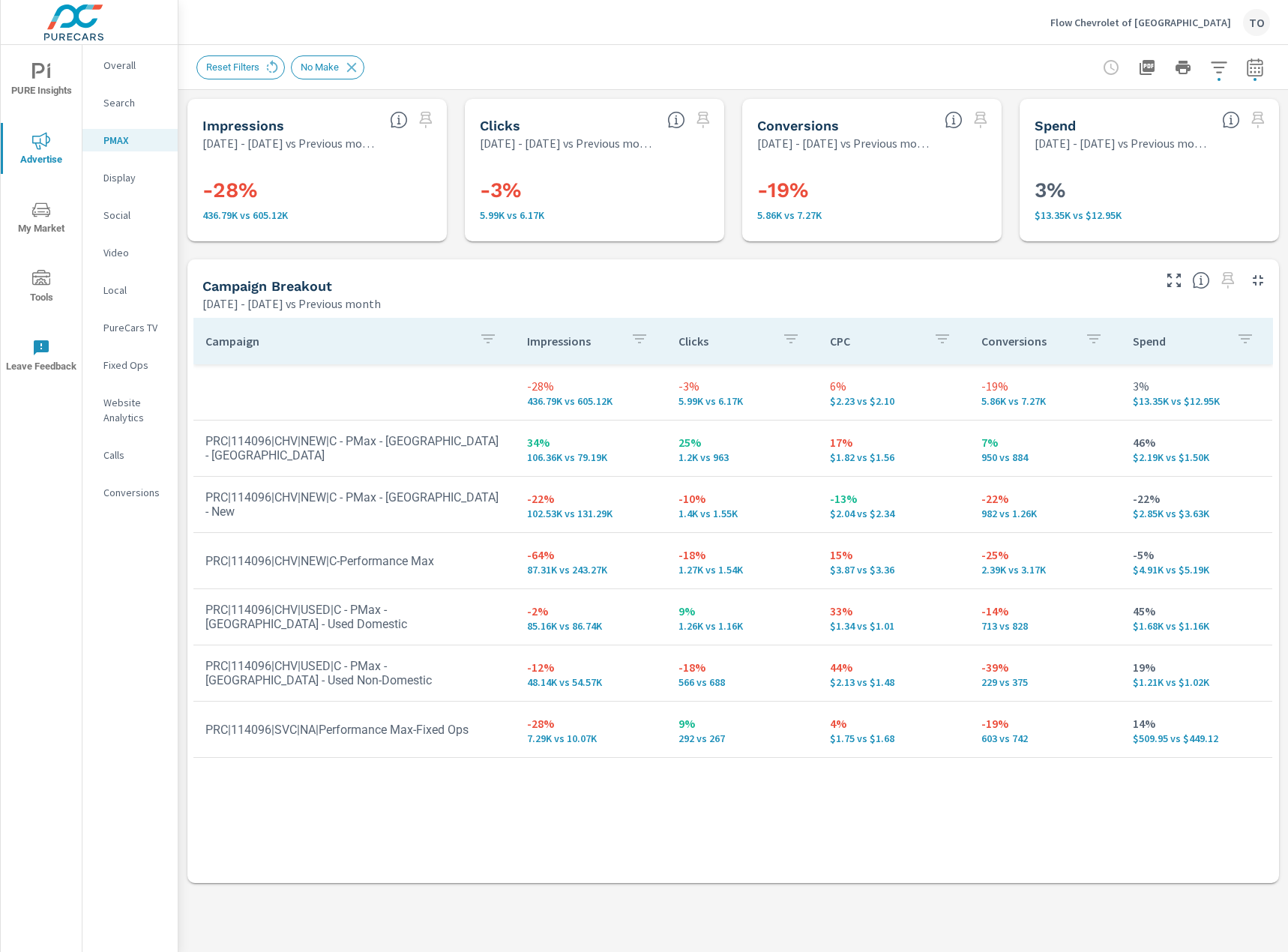
click at [542, 851] on div "Campaign Impressions Clicks CPC Conversions Spend -28% 436.79K vs 605.12K -3% 5…" at bounding box center [733, 586] width 1079 height 537
click at [119, 102] on p "Search" at bounding box center [134, 102] width 62 height 15
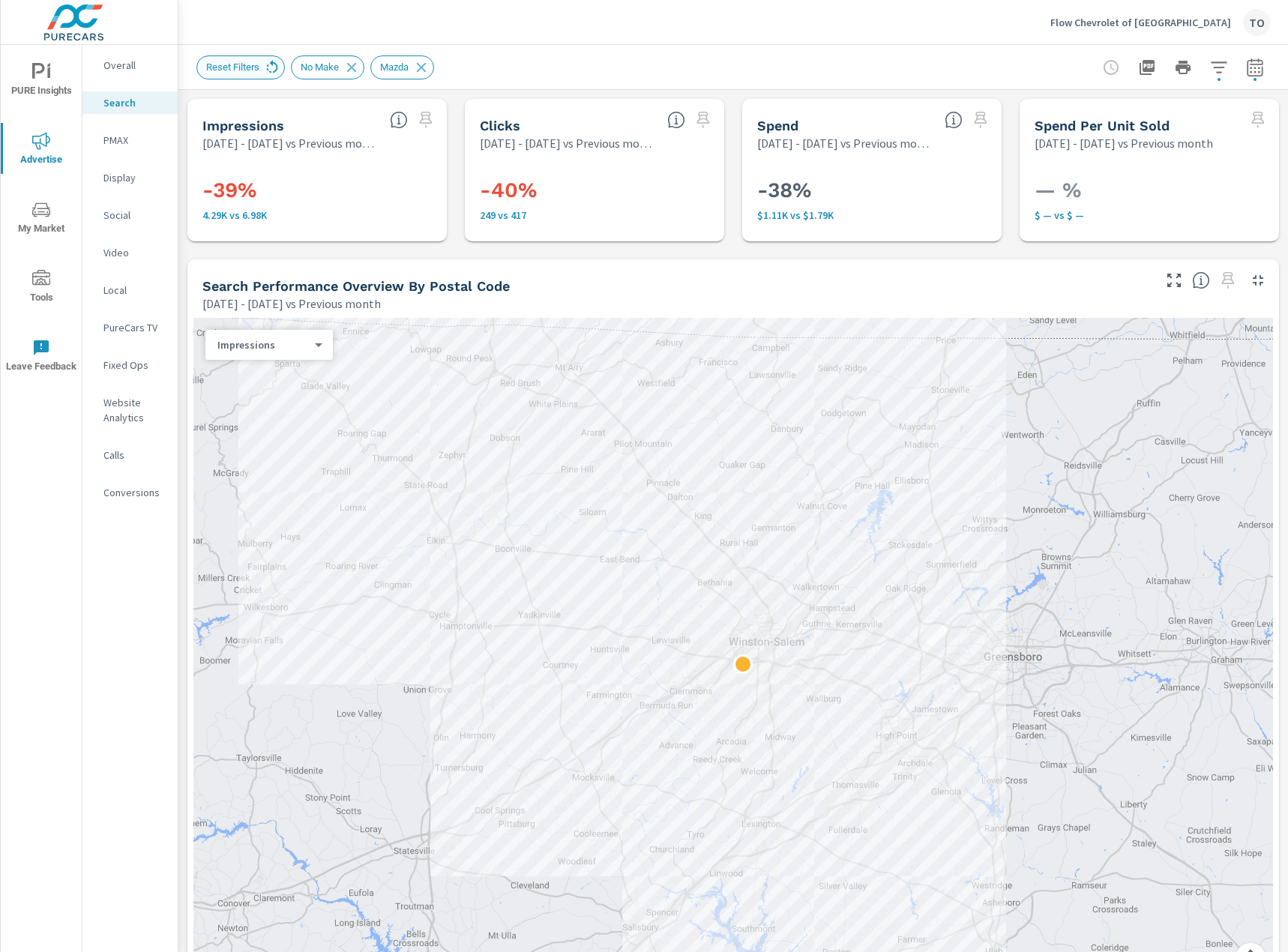
click at [270, 71] on icon at bounding box center [271, 67] width 17 height 17
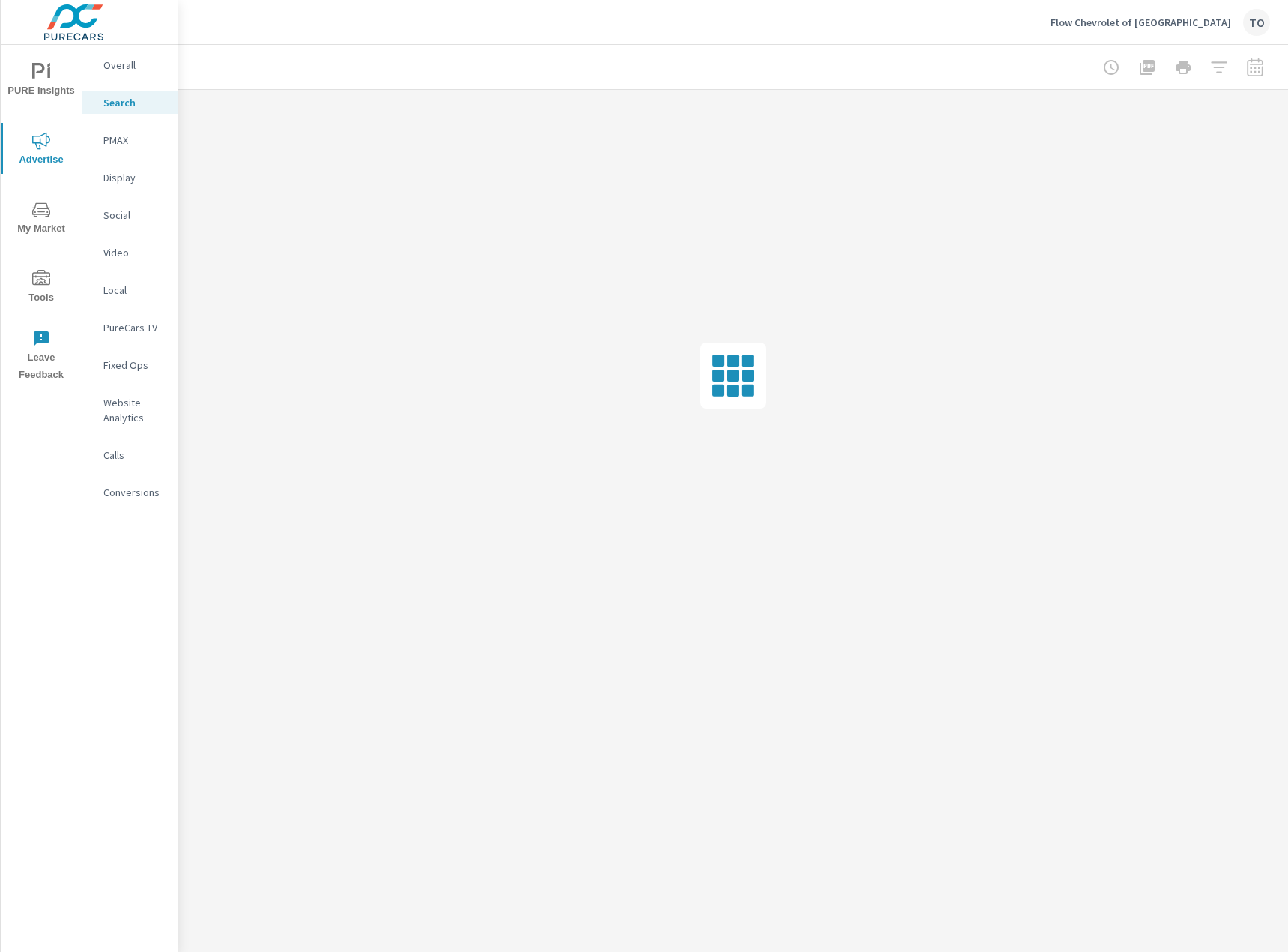
click at [1000, 39] on div "Flow Chevrolet of [GEOGRAPHIC_DATA] TO" at bounding box center [733, 22] width 1073 height 44
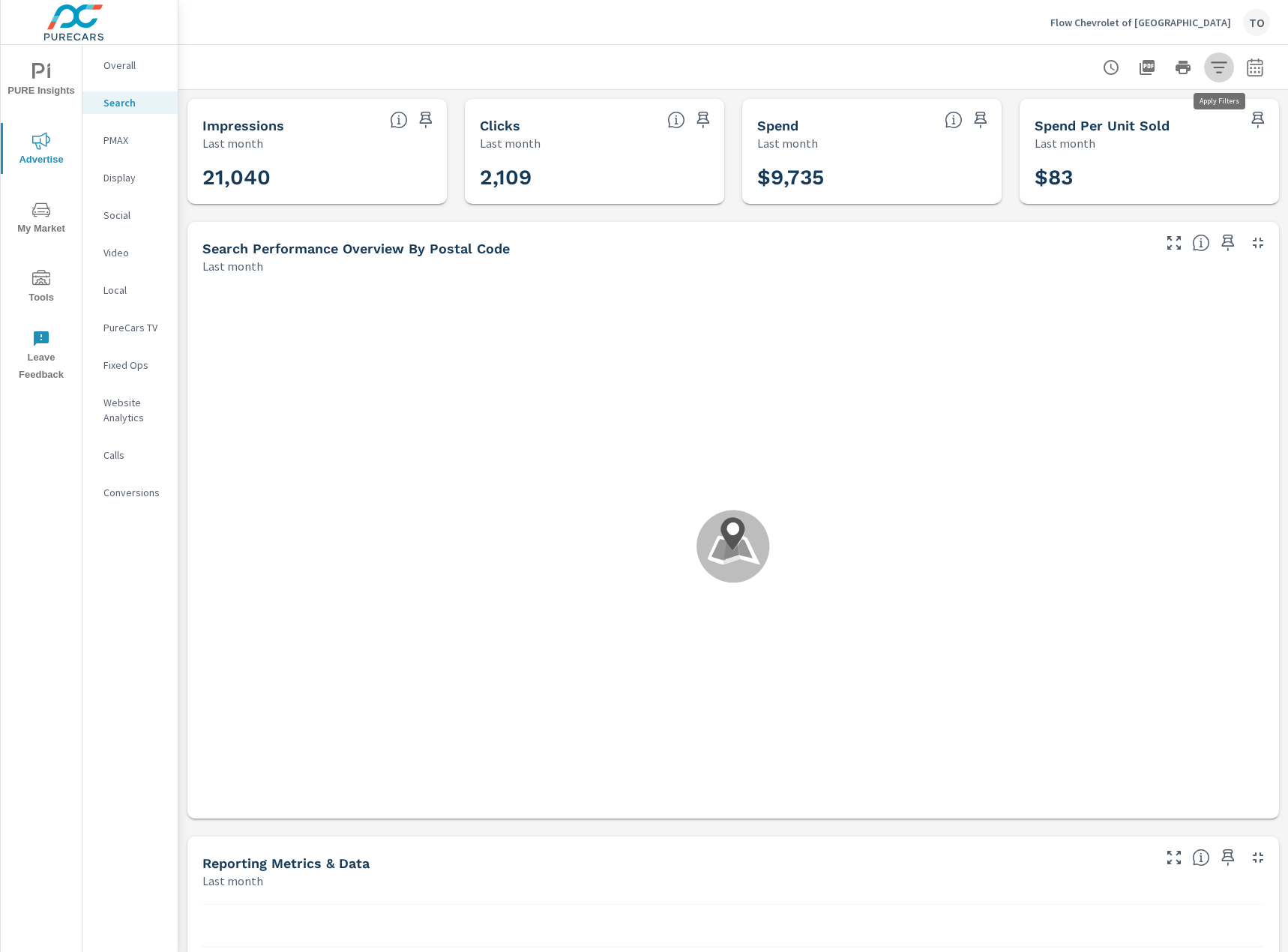
click at [1210, 67] on icon "button" at bounding box center [1219, 67] width 18 height 18
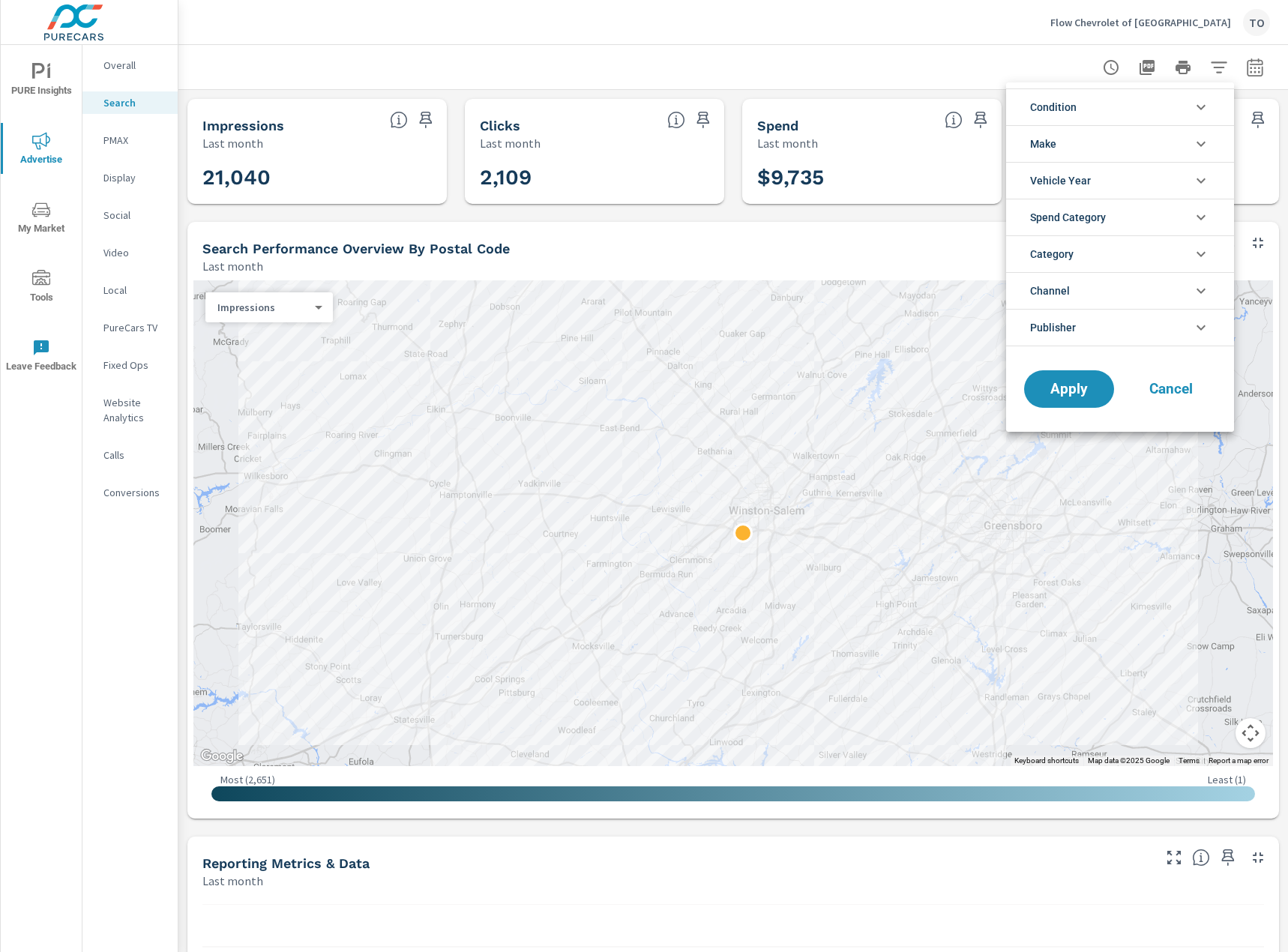
click at [1072, 111] on span "Condition" at bounding box center [1053, 107] width 46 height 36
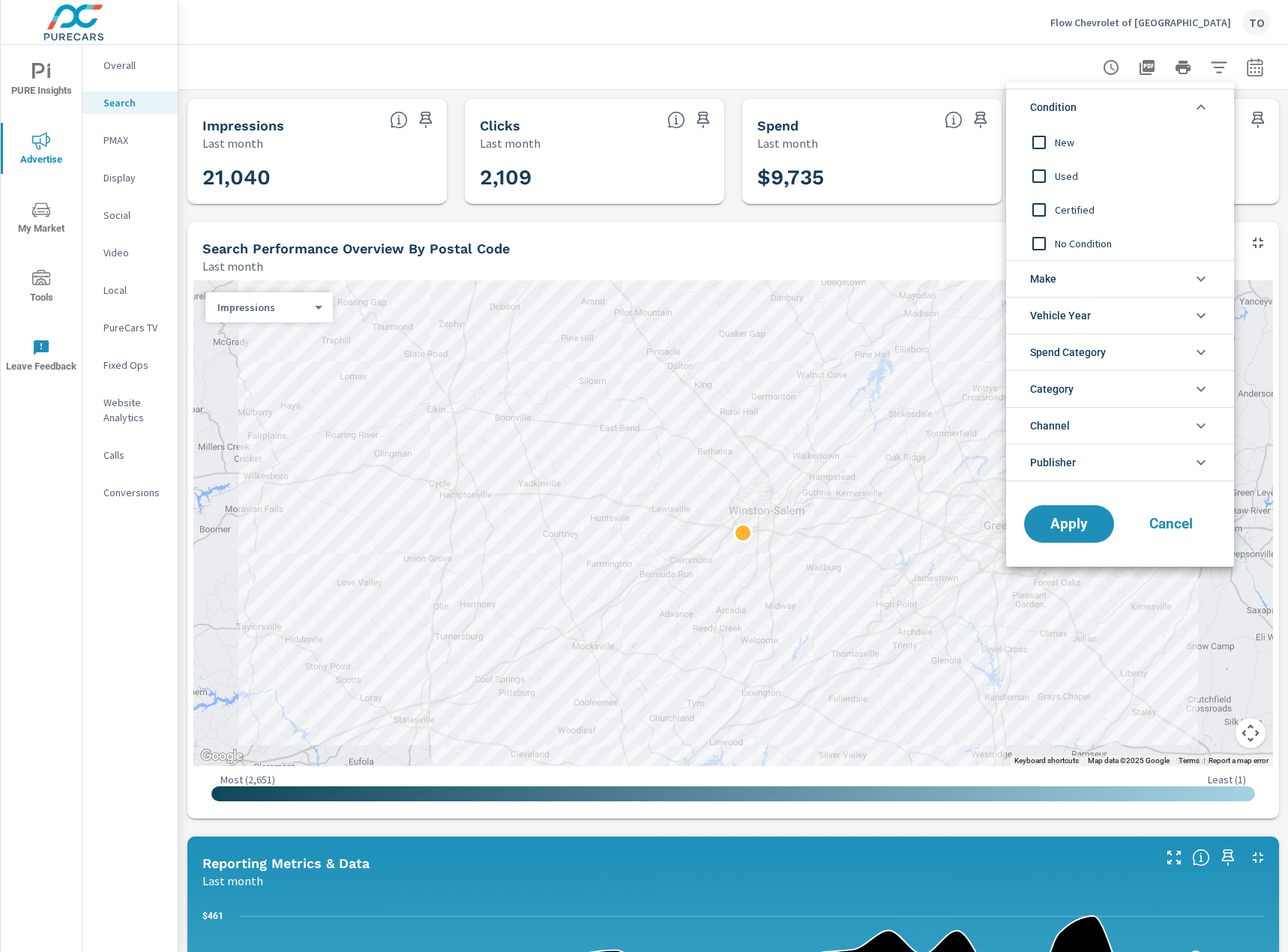
click at [1072, 111] on span "Condition" at bounding box center [1053, 107] width 46 height 36
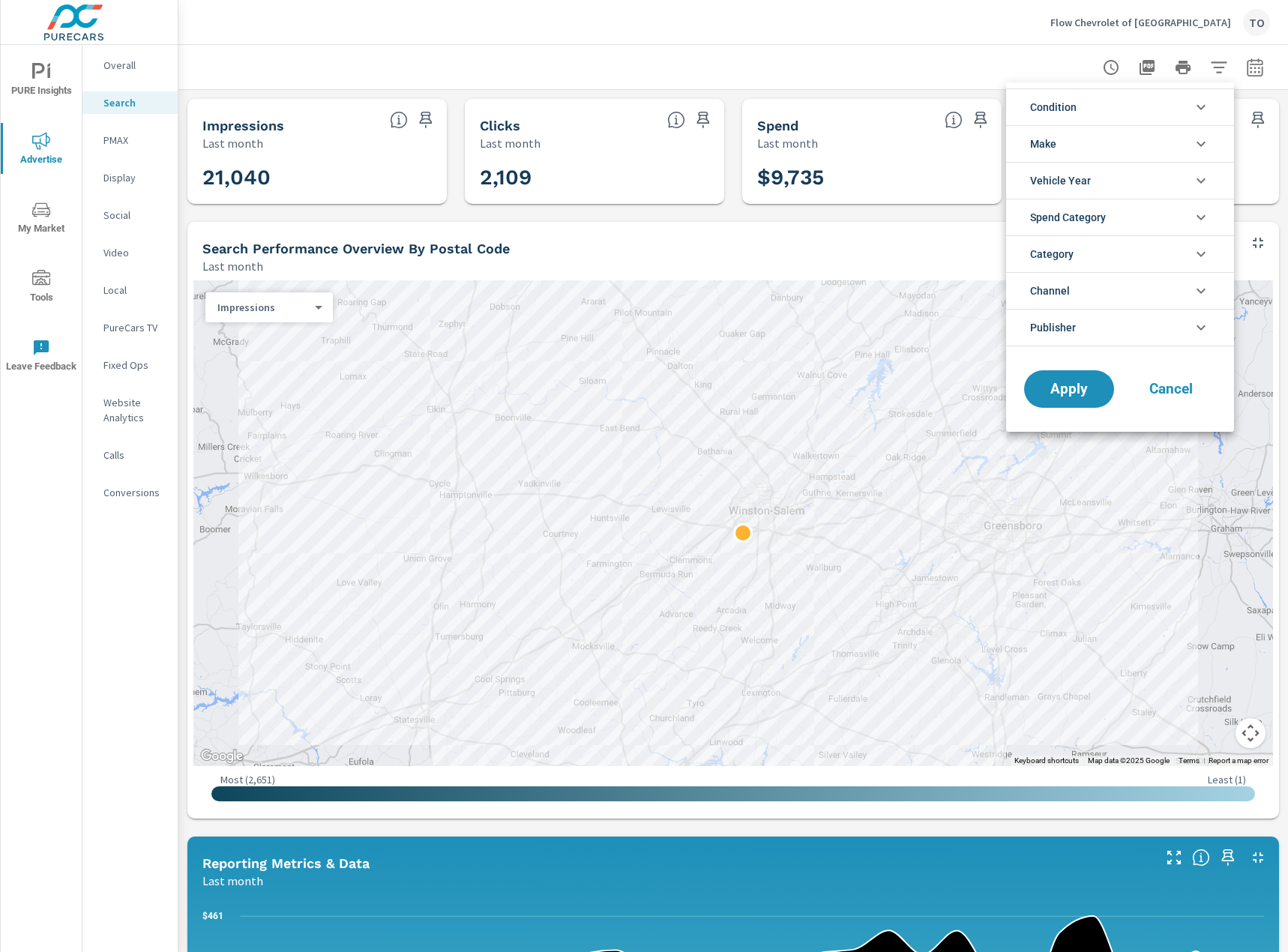
click at [1079, 225] on span "Spend Category" at bounding box center [1068, 217] width 76 height 36
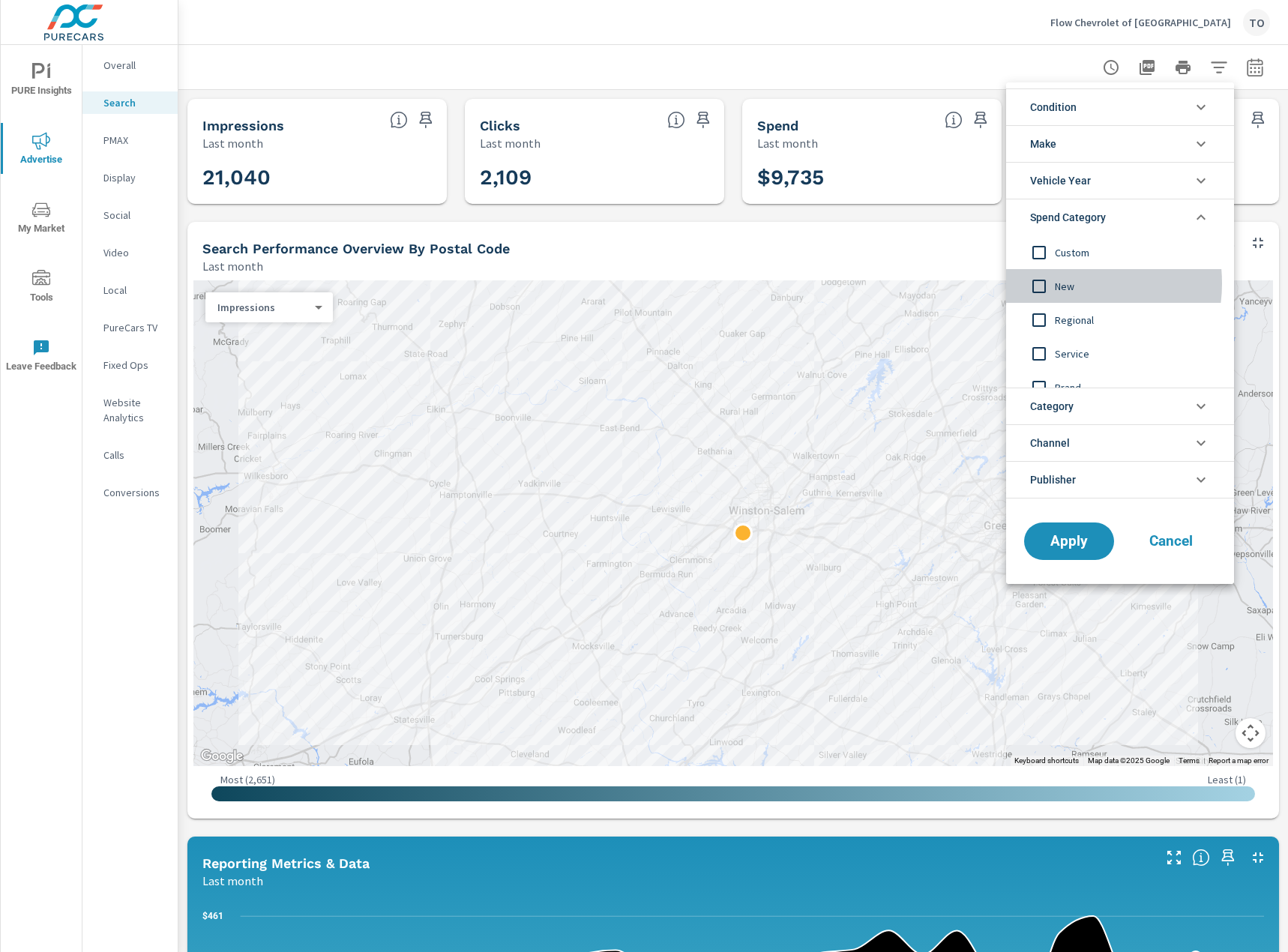
click at [1066, 283] on span "New" at bounding box center [1137, 286] width 164 height 18
click at [1067, 323] on span "Regional" at bounding box center [1137, 319] width 164 height 18
click at [1072, 331] on span "Brand" at bounding box center [1137, 337] width 164 height 18
click at [1055, 543] on span "Apply" at bounding box center [1069, 541] width 61 height 14
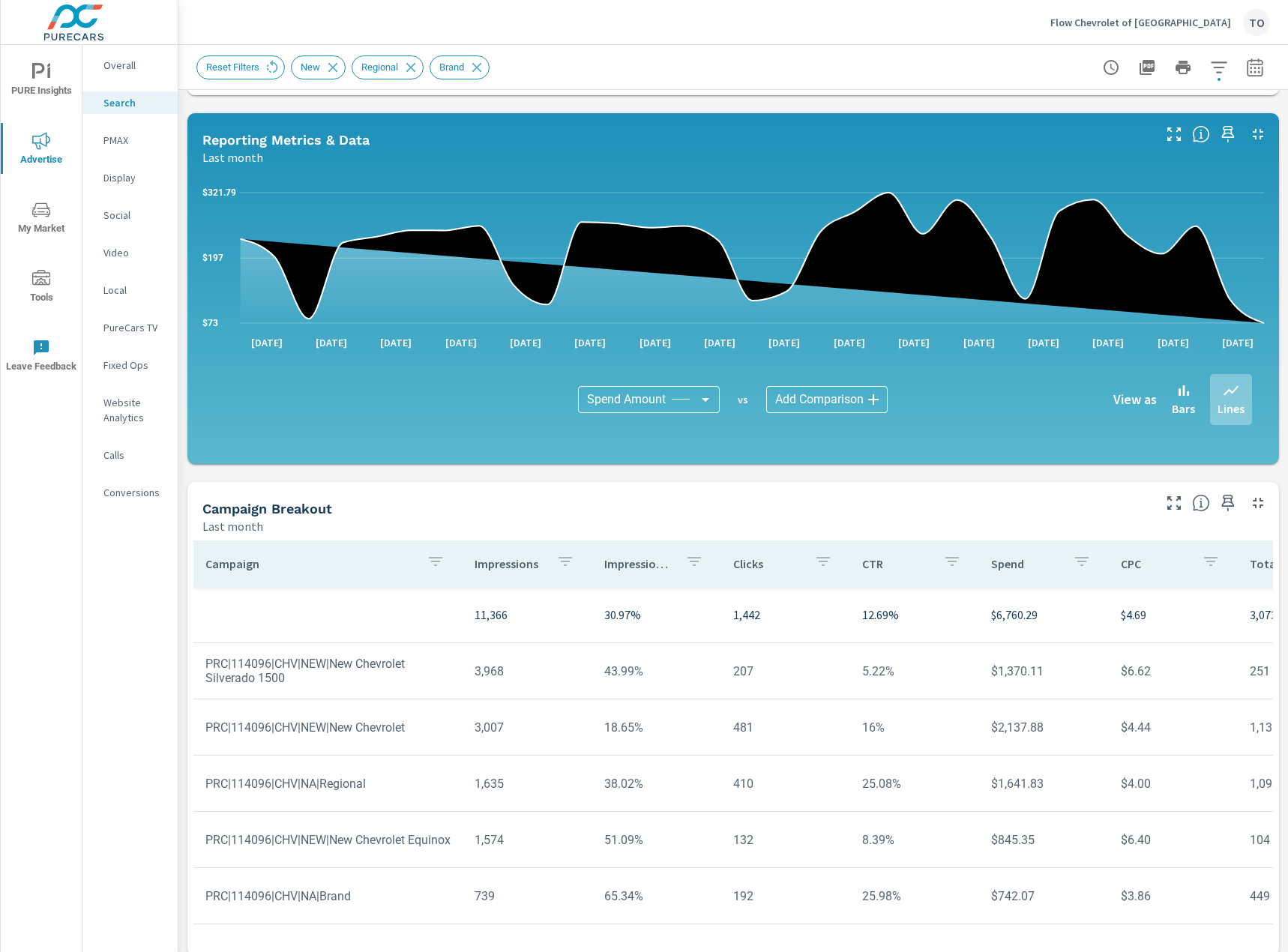
scroll to position [747, 0]
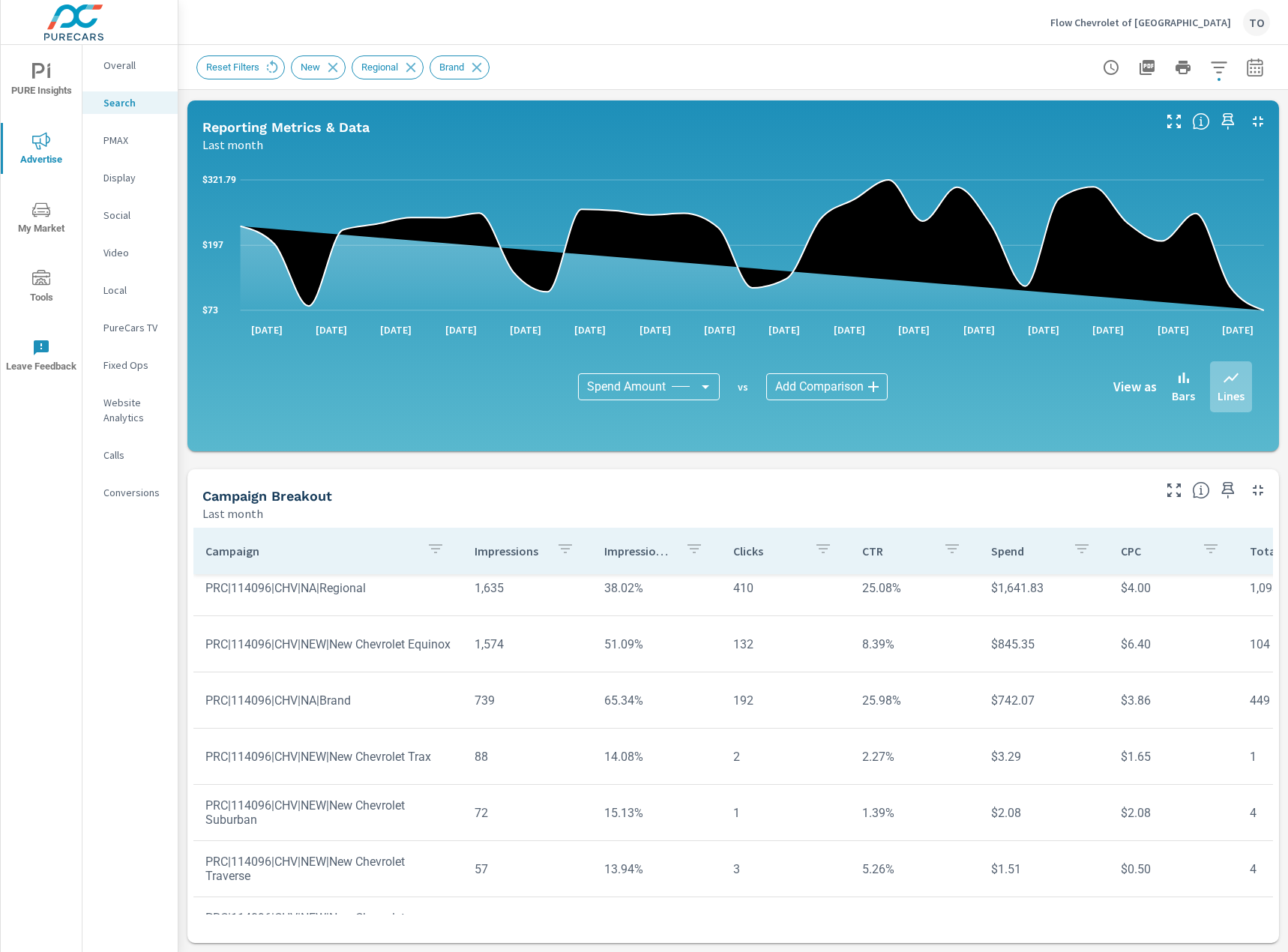
scroll to position [179, 0]
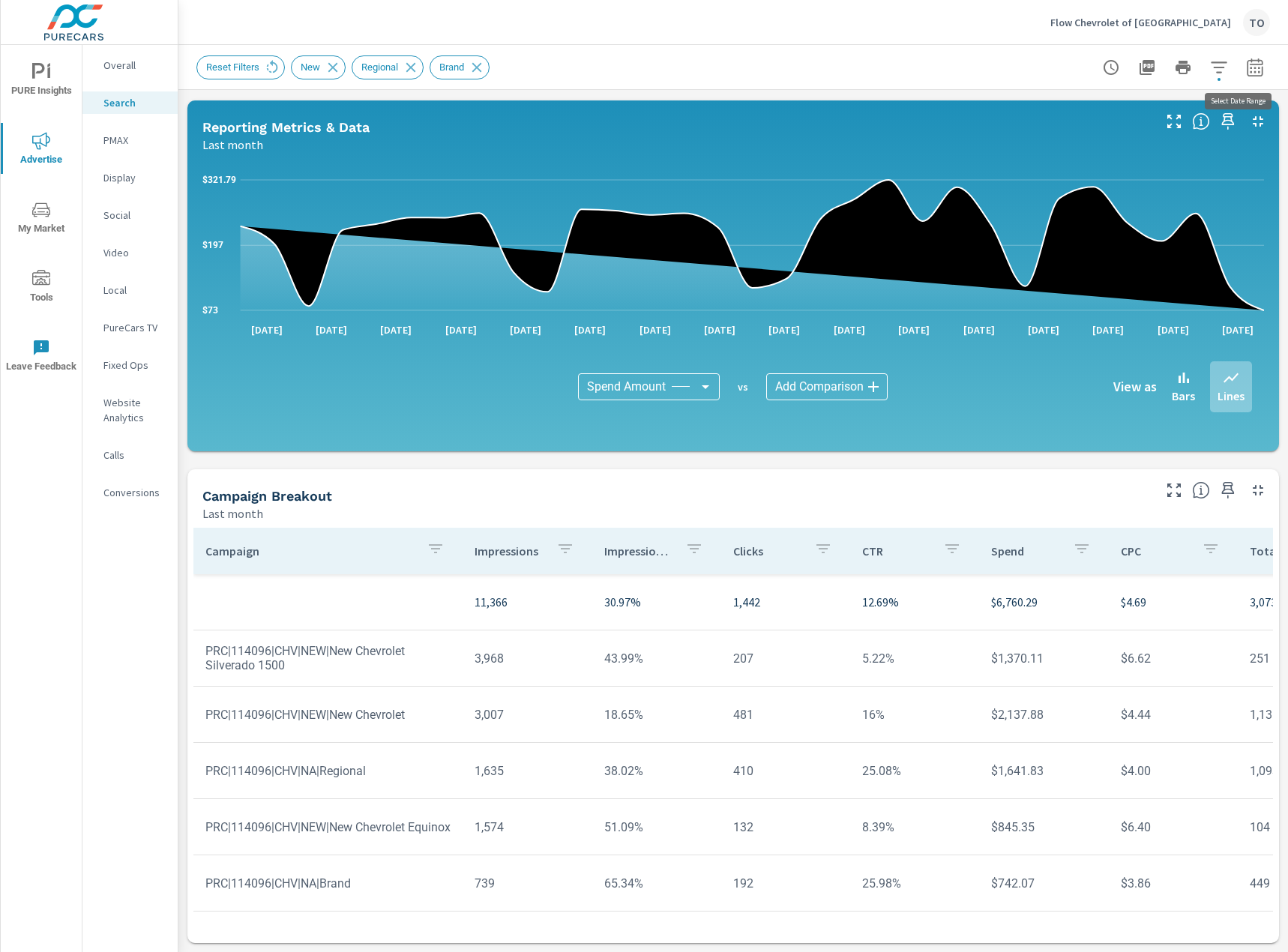
click at [1250, 56] on button "button" at bounding box center [1255, 68] width 30 height 30
select select "Last month"
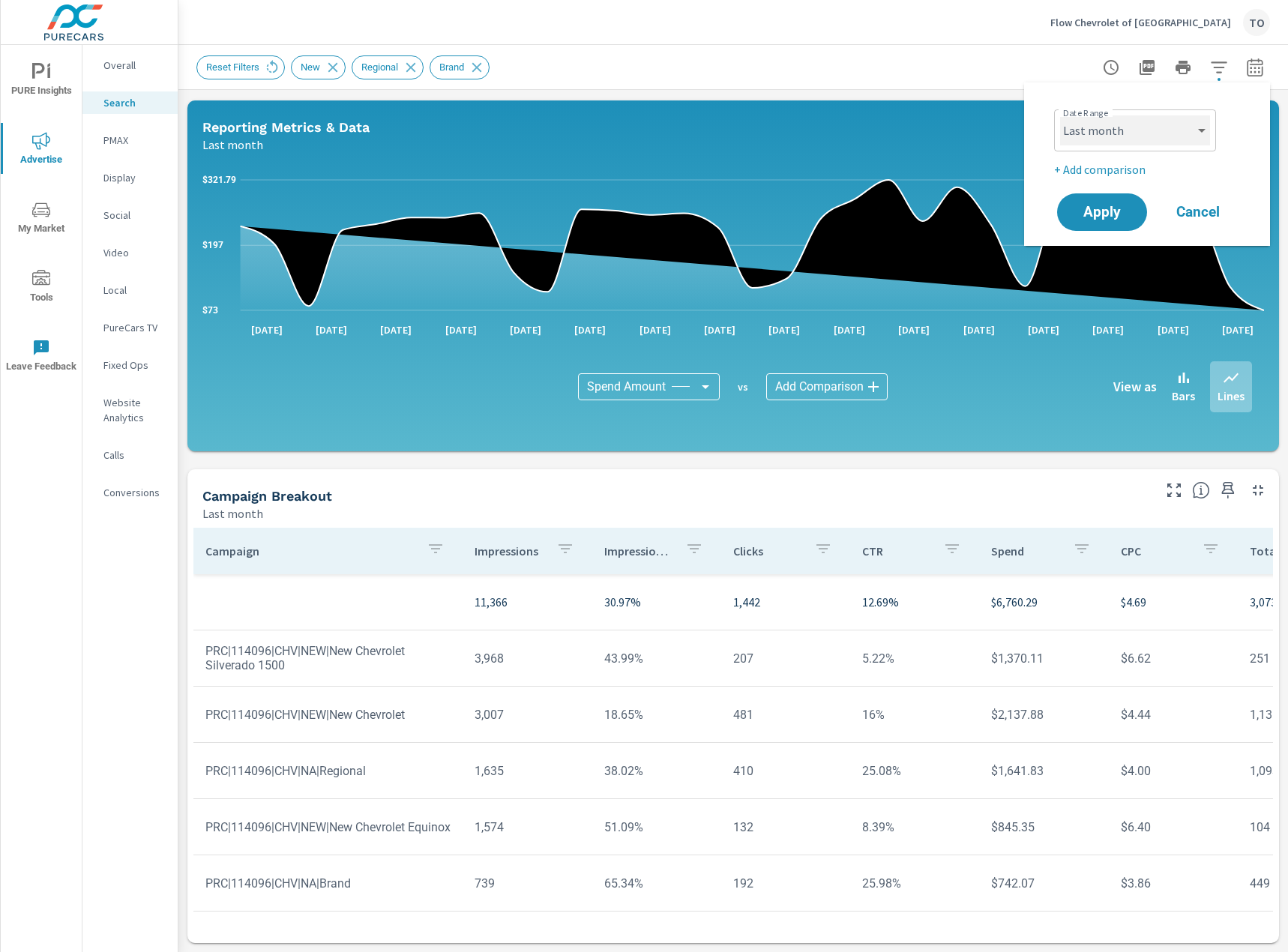
click at [1172, 138] on select "Custom Yesterday Last week Last 7 days Last 14 days Last 30 days Last 45 days L…" at bounding box center [1135, 131] width 150 height 30
click at [141, 219] on p "Social" at bounding box center [134, 215] width 62 height 15
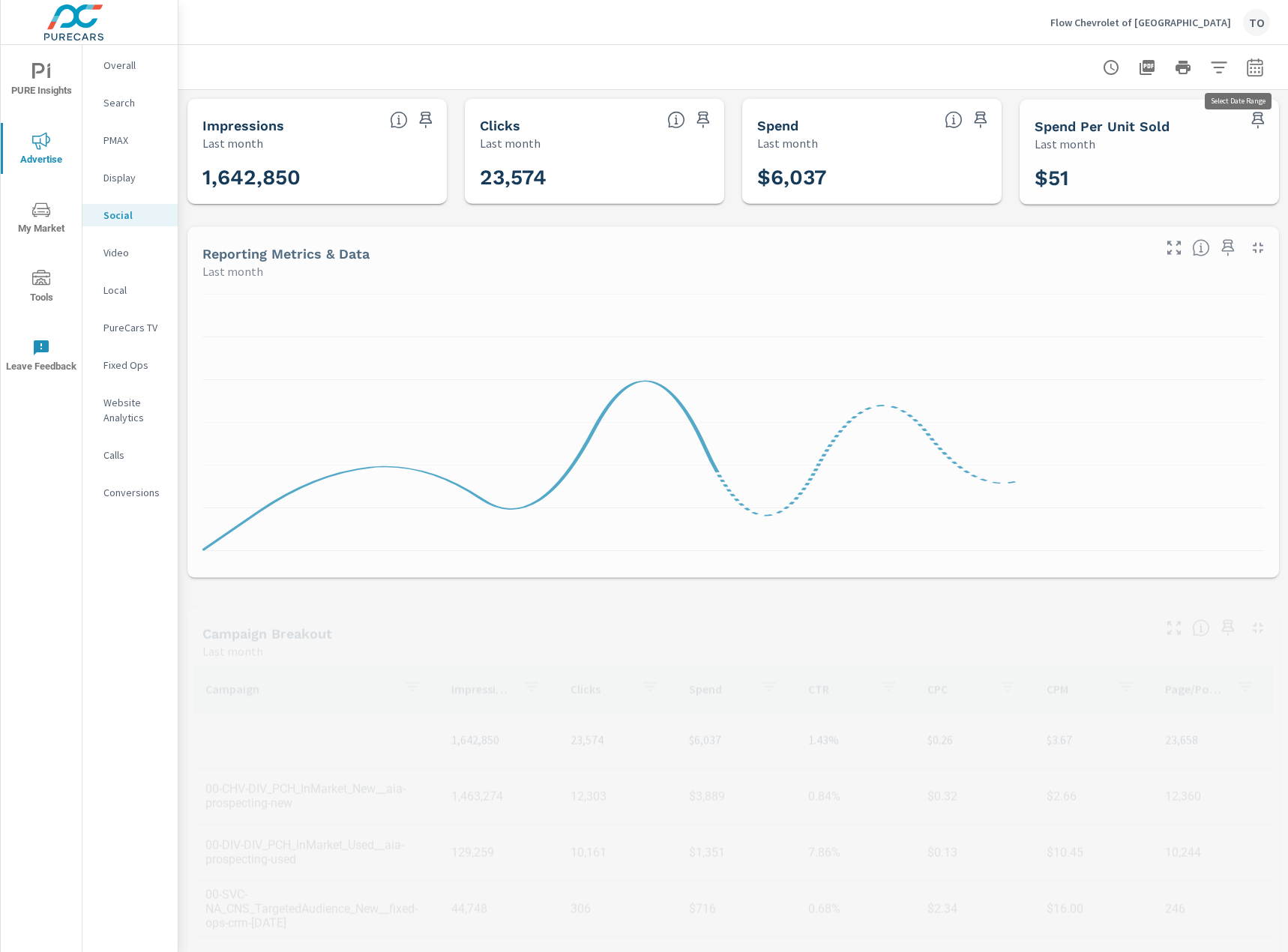
click at [1255, 72] on icon "button" at bounding box center [1254, 70] width 9 height 6
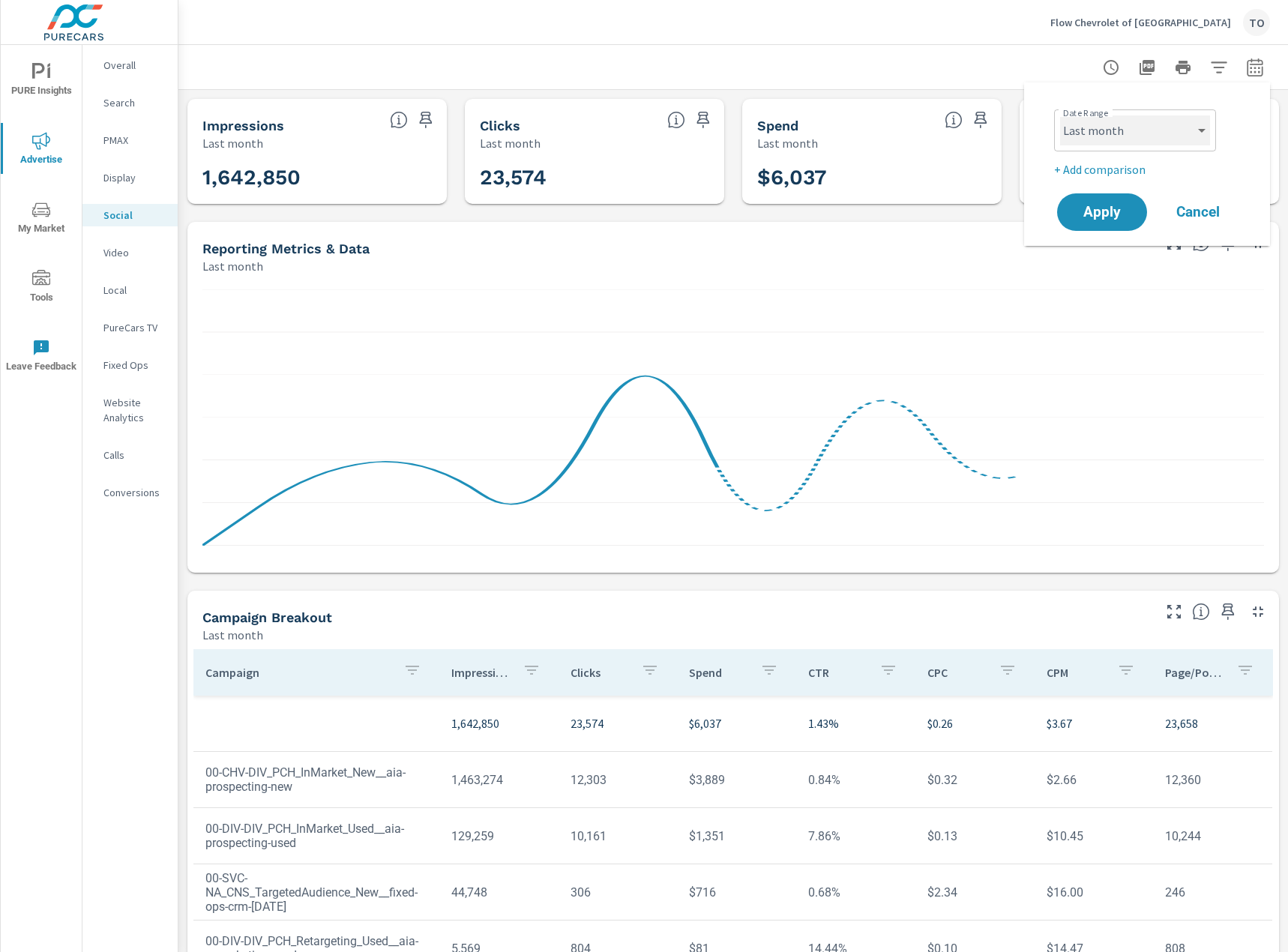
click at [1143, 129] on select "Custom Yesterday Last week Last 7 days Last 14 days Last 30 days Last 45 days L…" at bounding box center [1135, 131] width 150 height 30
click at [1060, 116] on select "Custom Yesterday Last week Last 7 days Last 14 days Last 30 days Last 45 days L…" at bounding box center [1135, 131] width 150 height 30
select select "Month to date"
click at [1113, 172] on p "+ Add comparison" at bounding box center [1150, 169] width 192 height 18
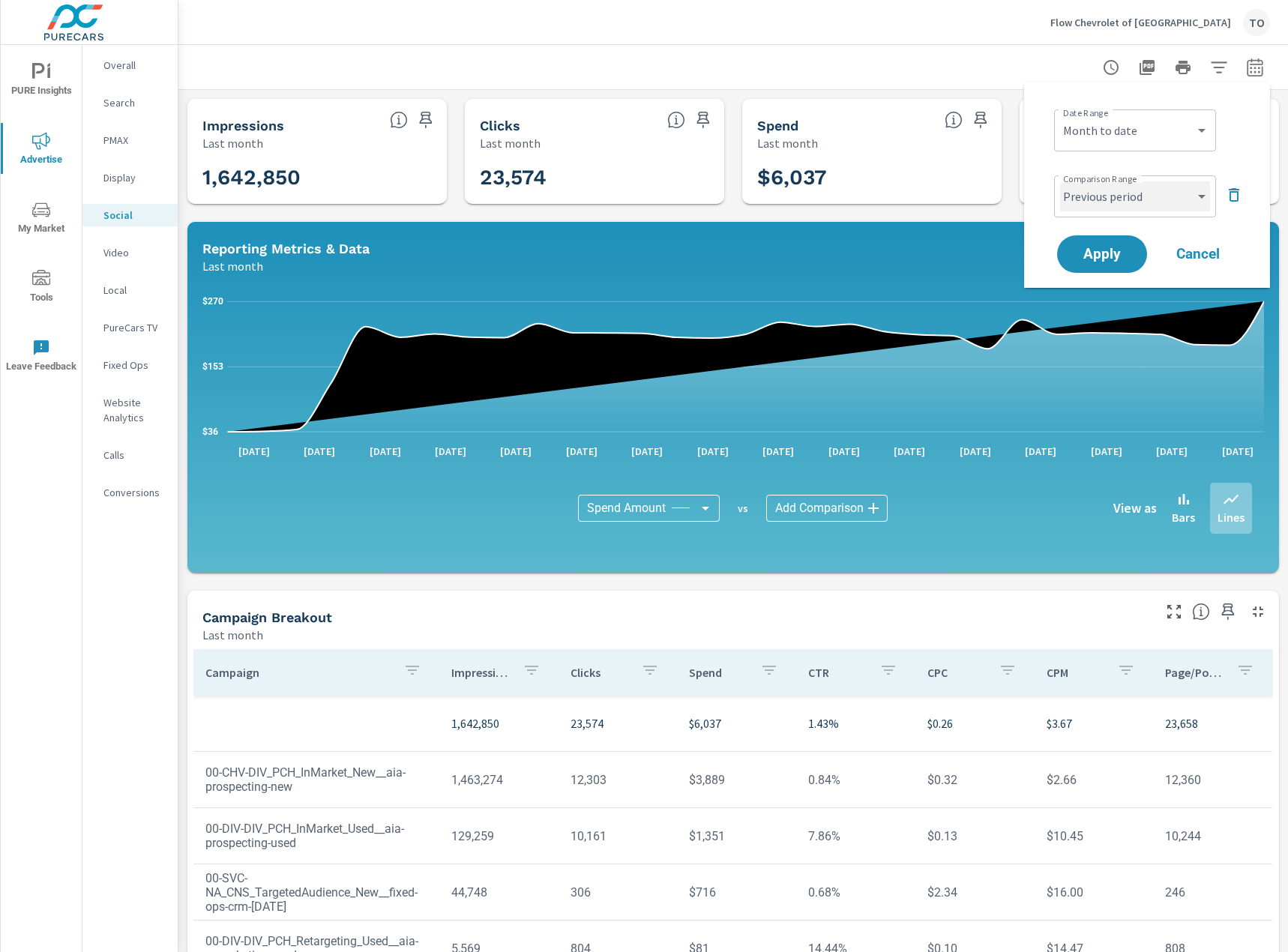
click at [1113, 190] on select "Custom Previous period Previous month Previous year" at bounding box center [1135, 197] width 150 height 30
click at [1060, 182] on select "Custom Previous period Previous month Previous year" at bounding box center [1135, 197] width 150 height 30
select select "Previous month"
click at [1117, 249] on span "Apply" at bounding box center [1102, 254] width 61 height 14
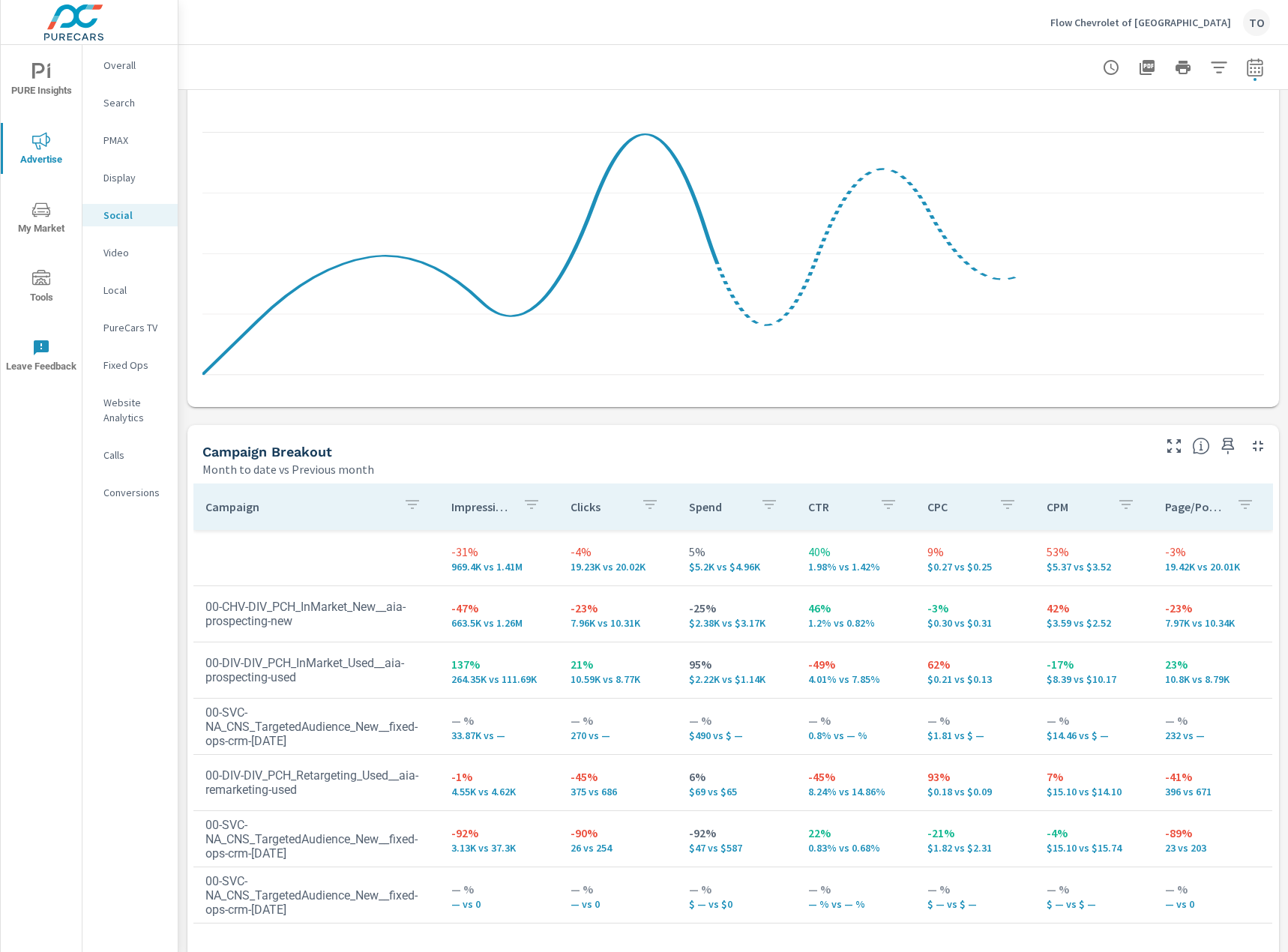
scroll to position [375, 0]
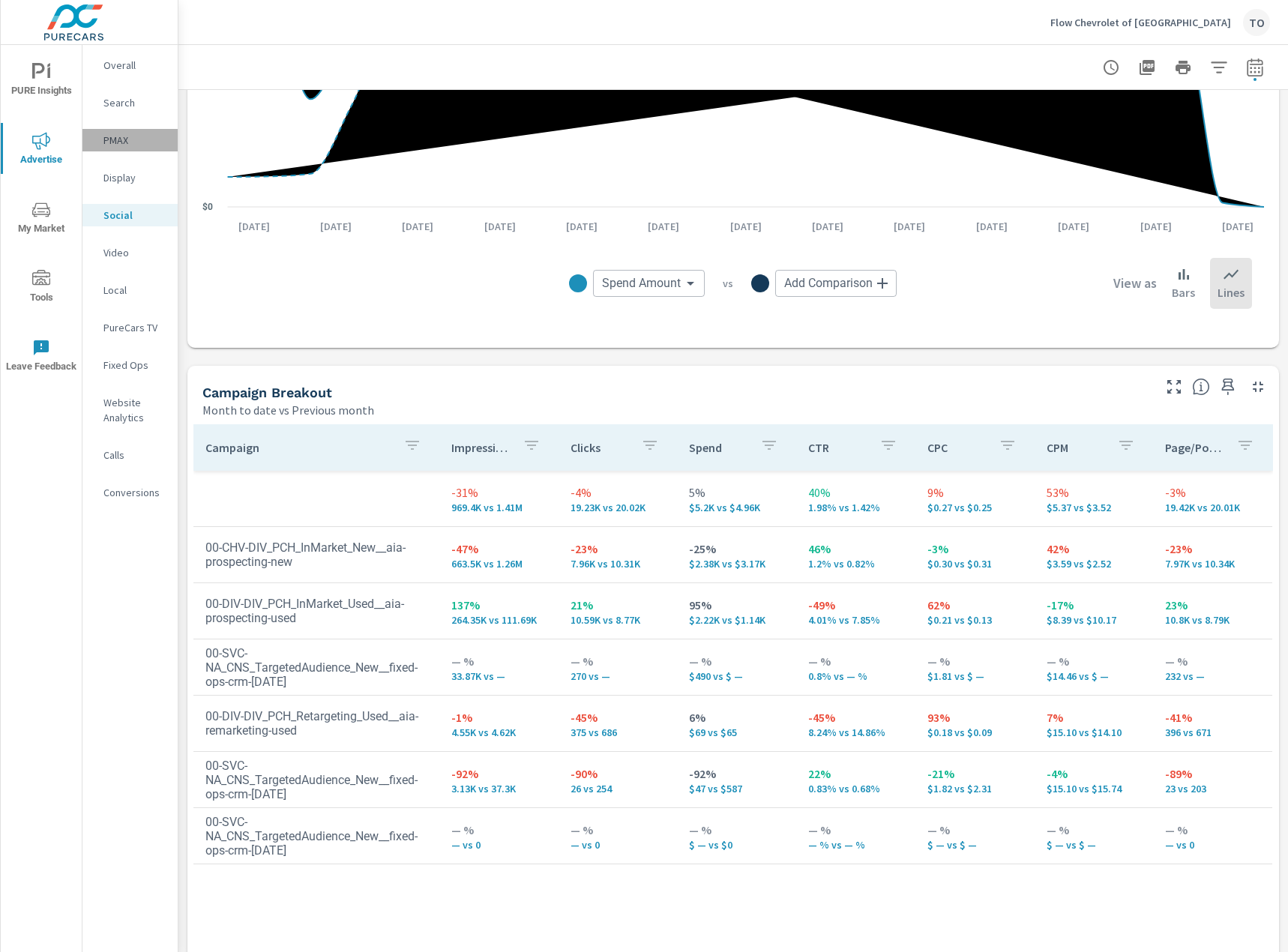
click at [122, 143] on p "PMAX" at bounding box center [134, 140] width 62 height 15
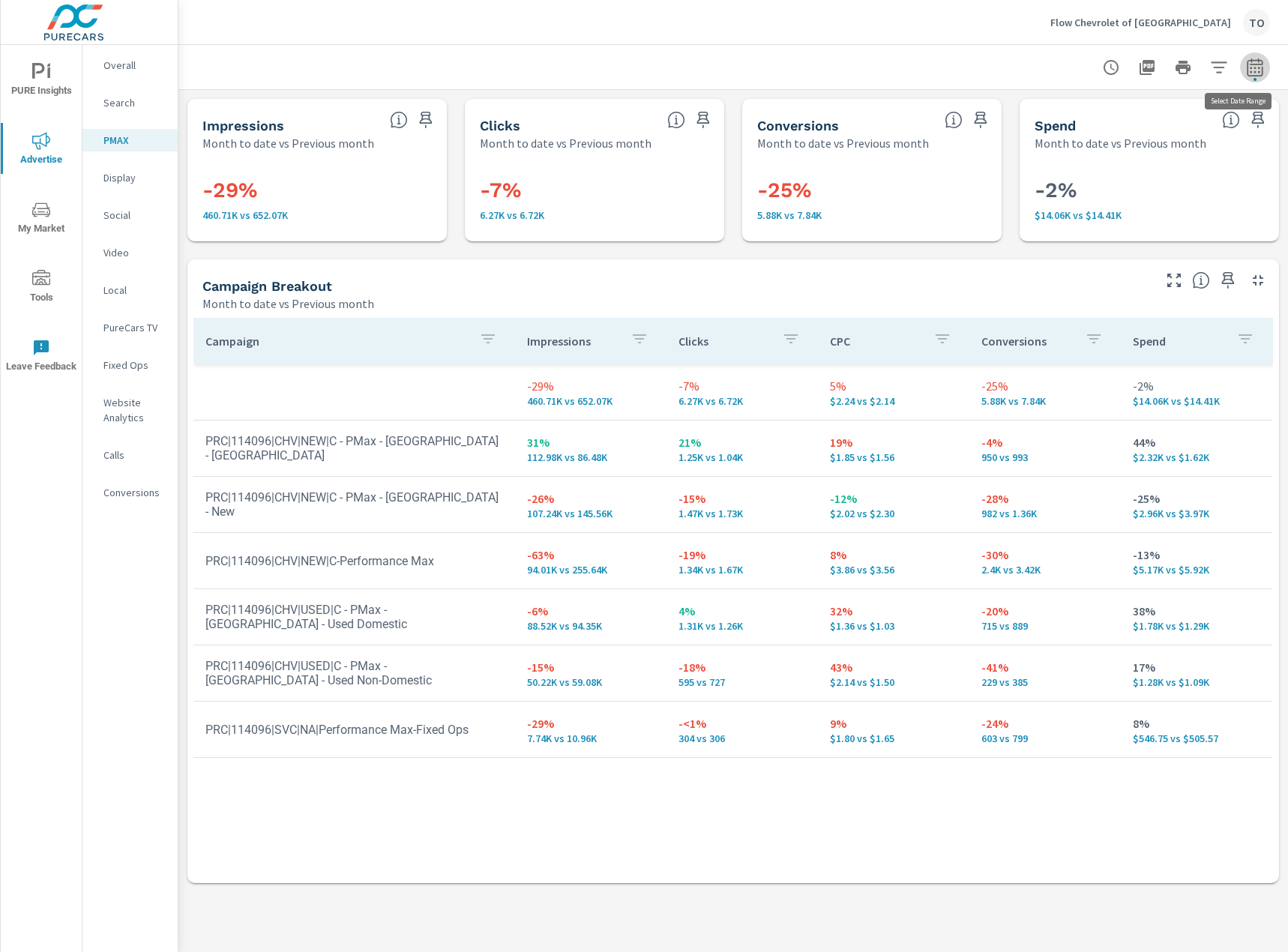
click at [1263, 69] on icon "button" at bounding box center [1254, 67] width 18 height 18
select select "Month to date"
select select "Previous month"
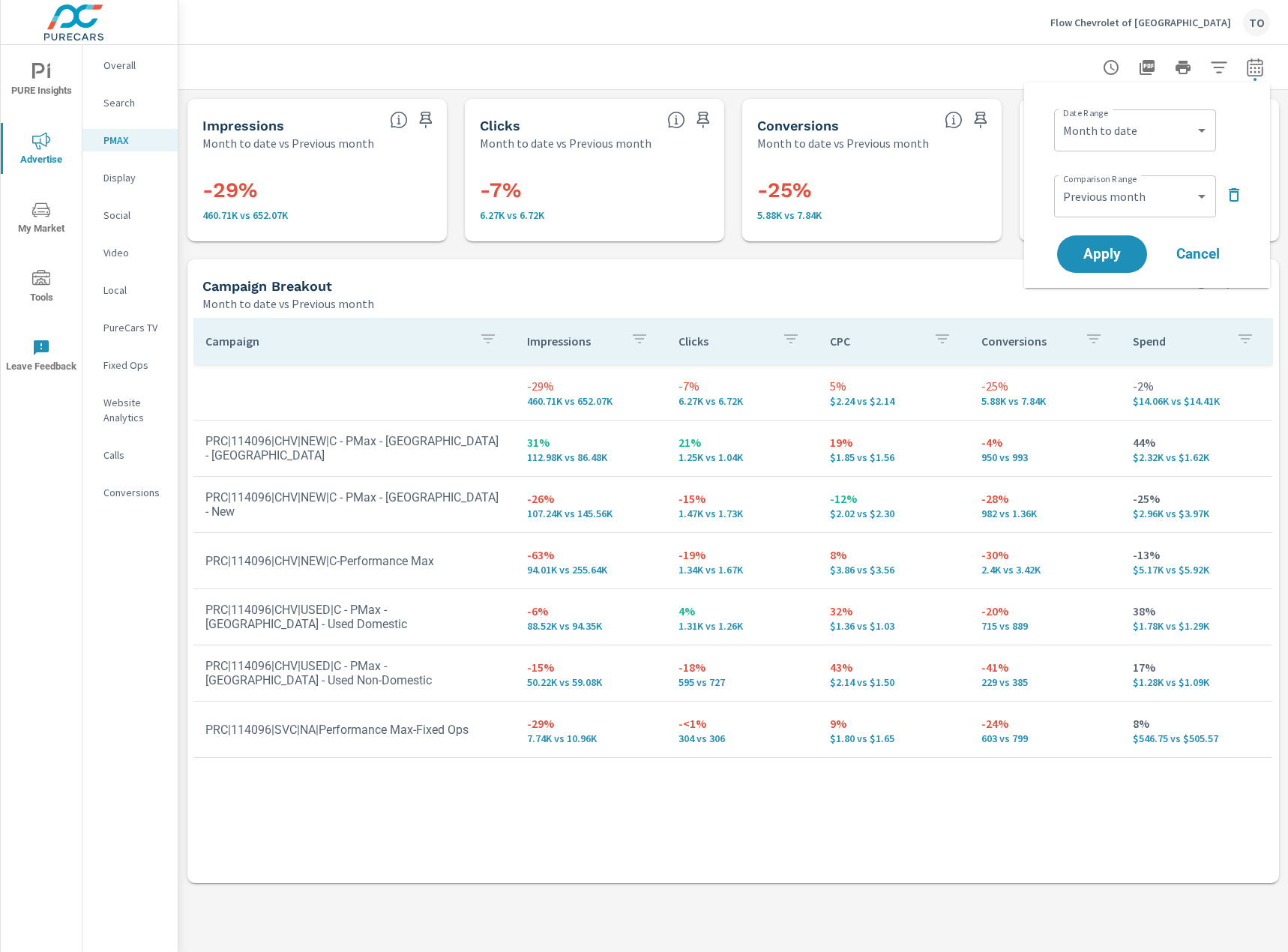
click at [1263, 69] on icon "button" at bounding box center [1254, 67] width 18 height 18
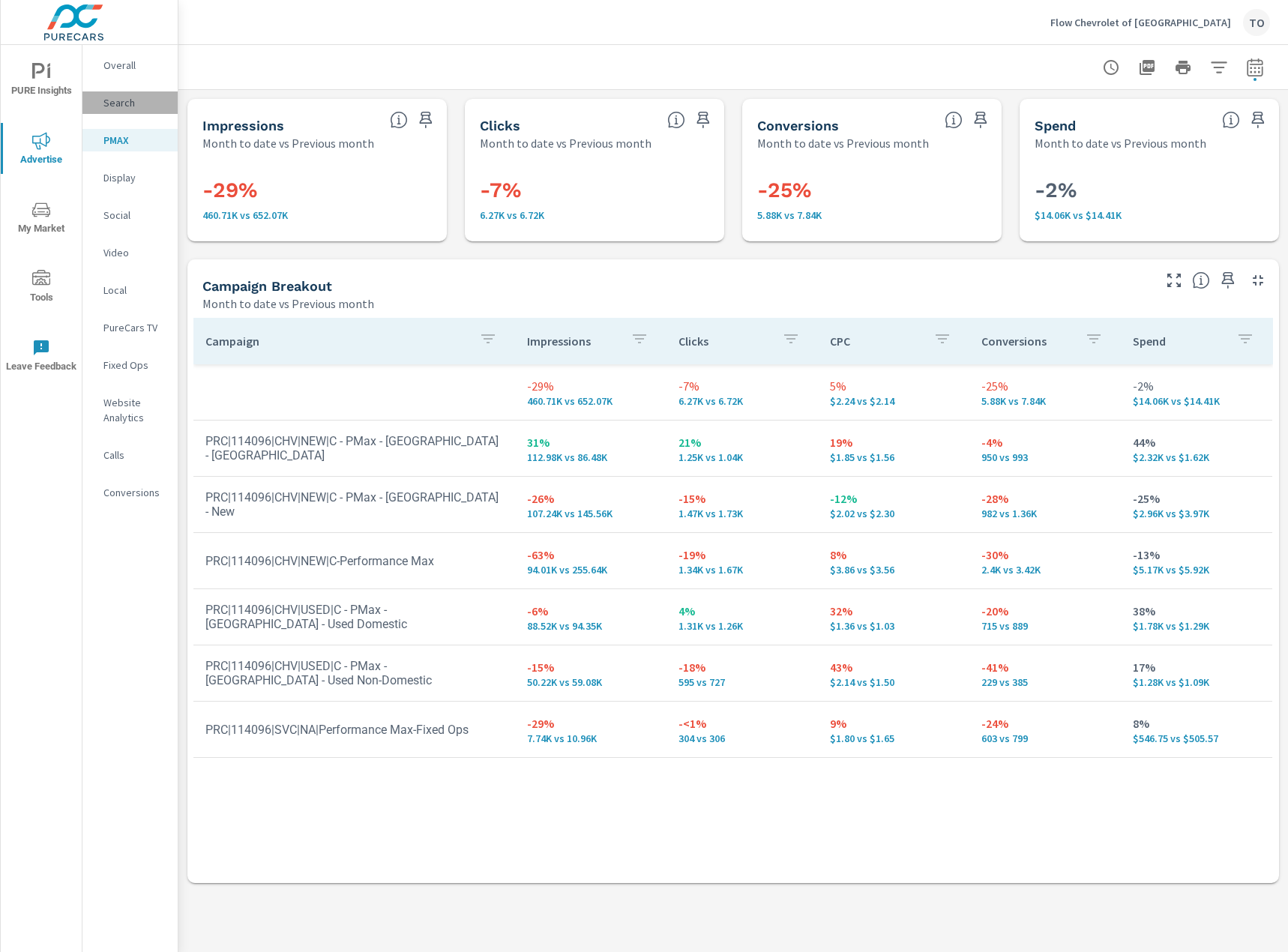
click at [116, 103] on p "Search" at bounding box center [134, 102] width 62 height 15
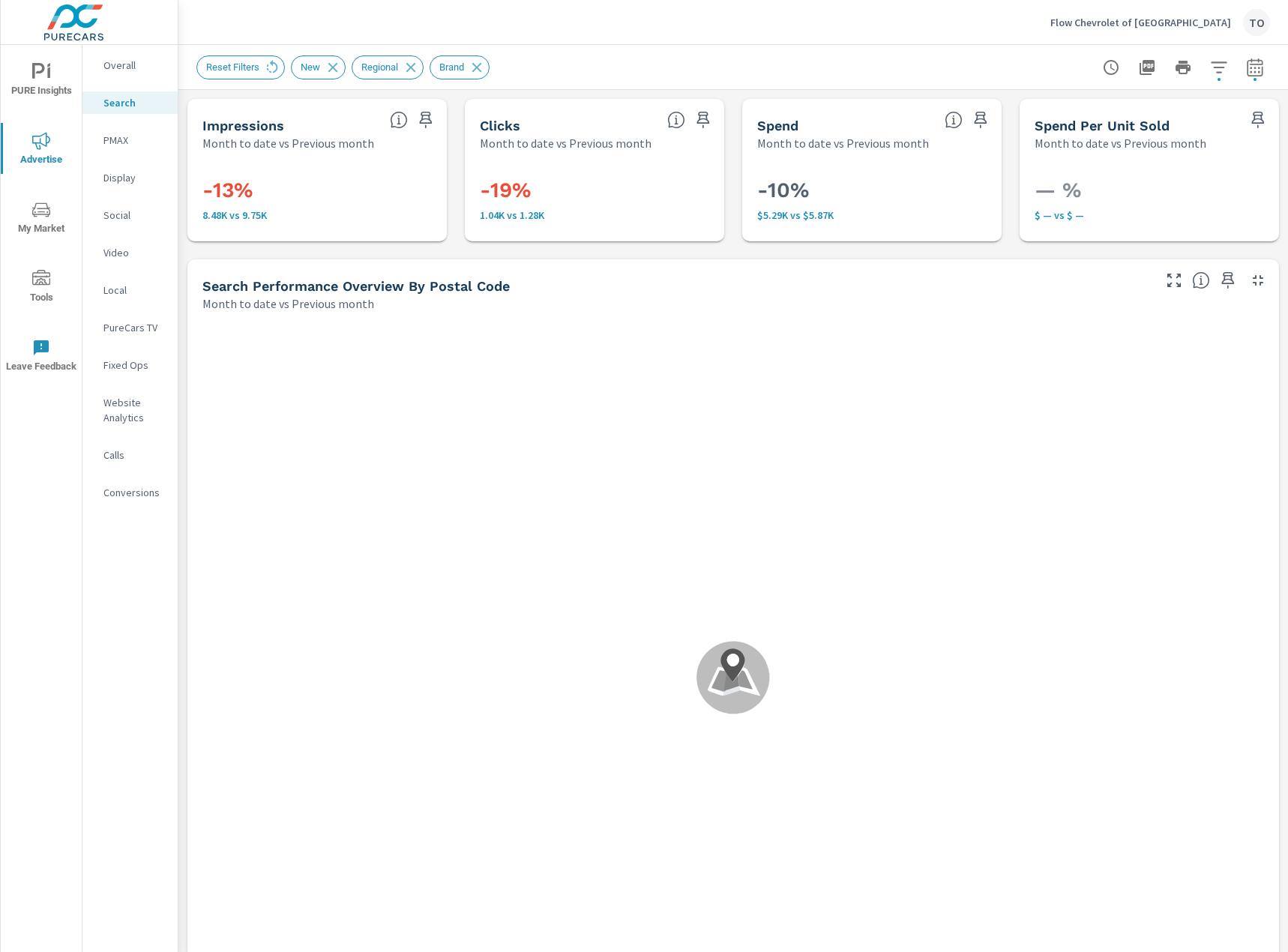
click at [1244, 76] on button "button" at bounding box center [1255, 68] width 30 height 30
select select "Month to date"
select select "Previous month"
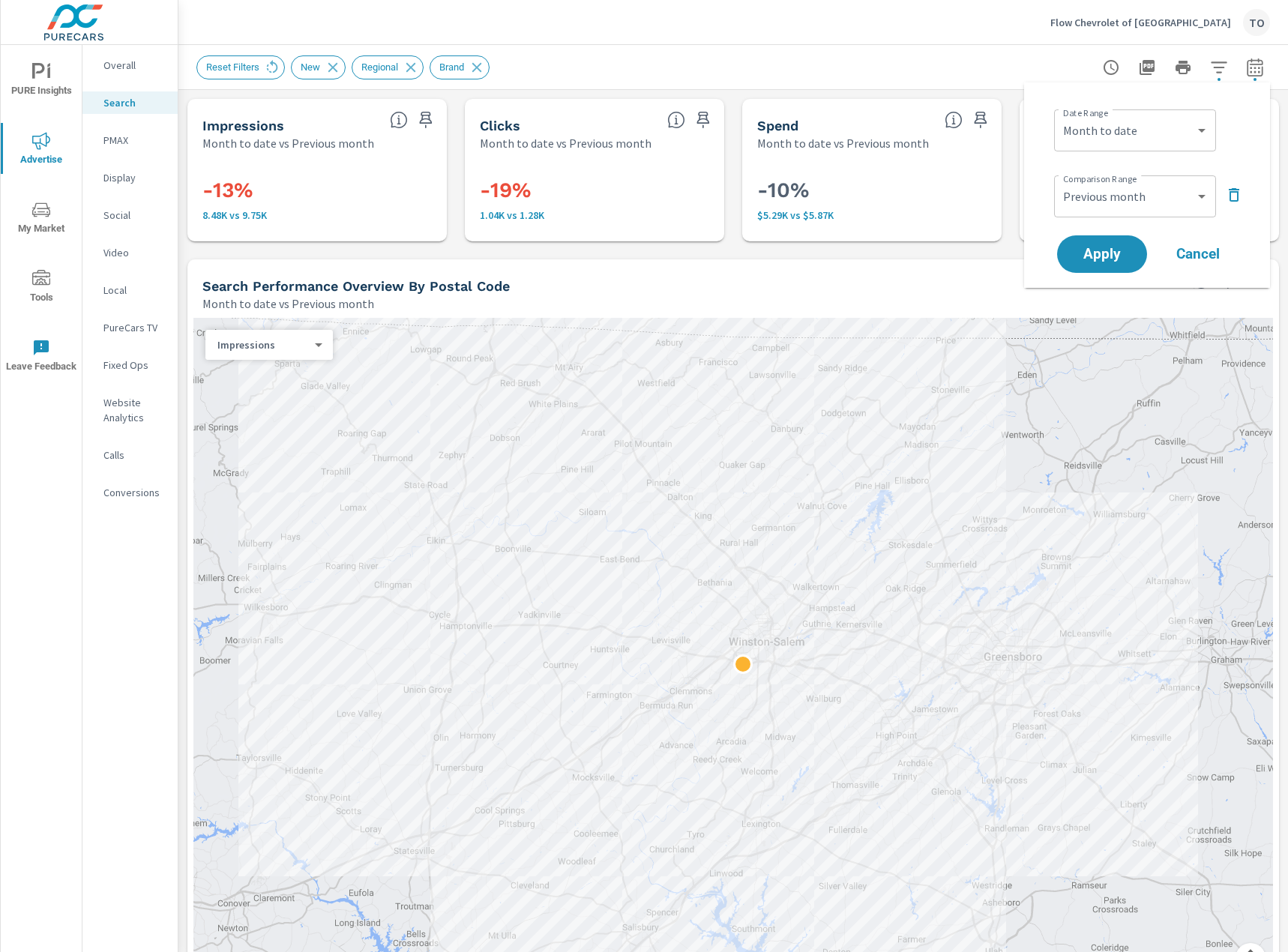
click at [1245, 76] on button "button" at bounding box center [1255, 68] width 30 height 30
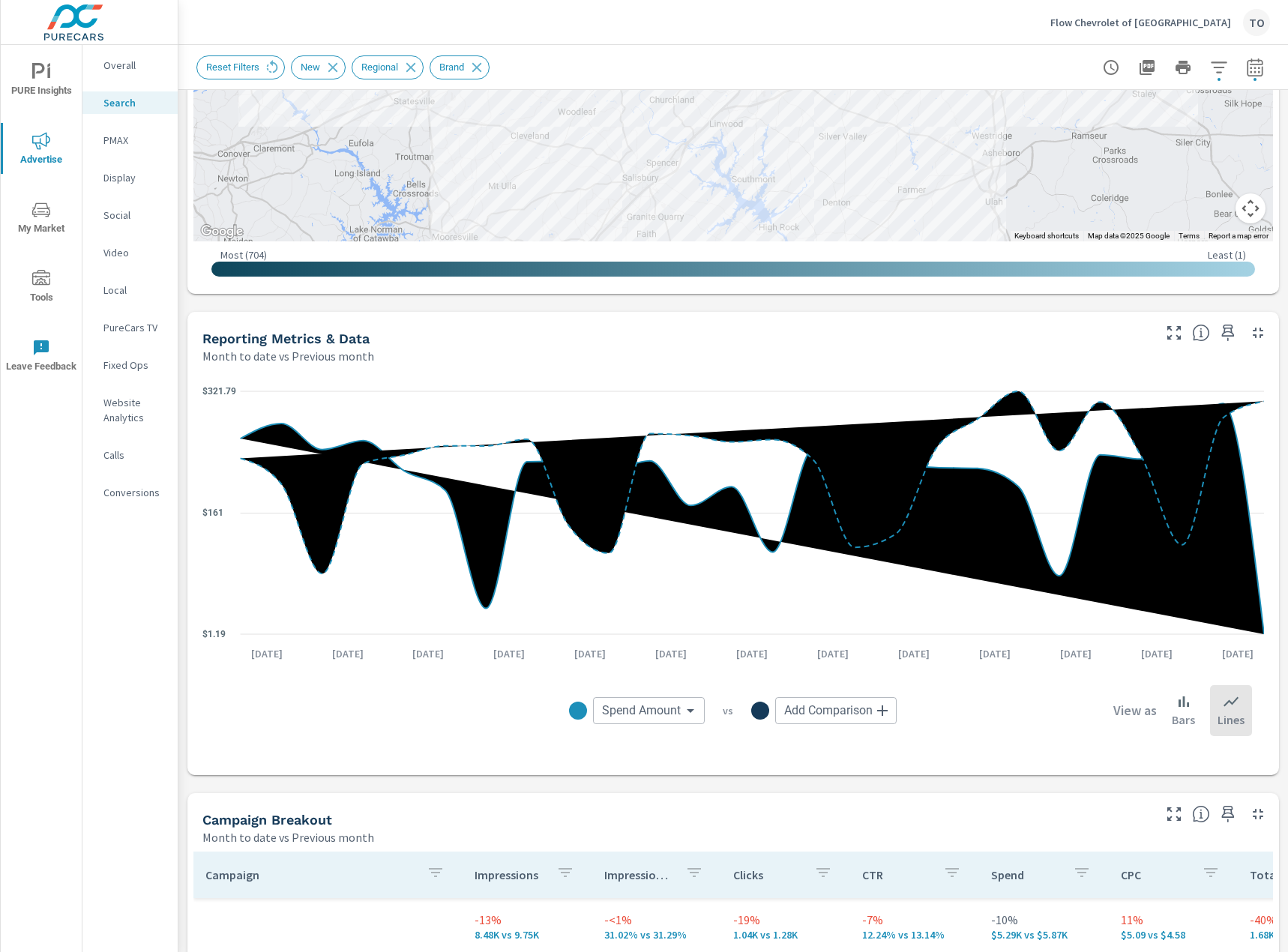
scroll to position [1124, 0]
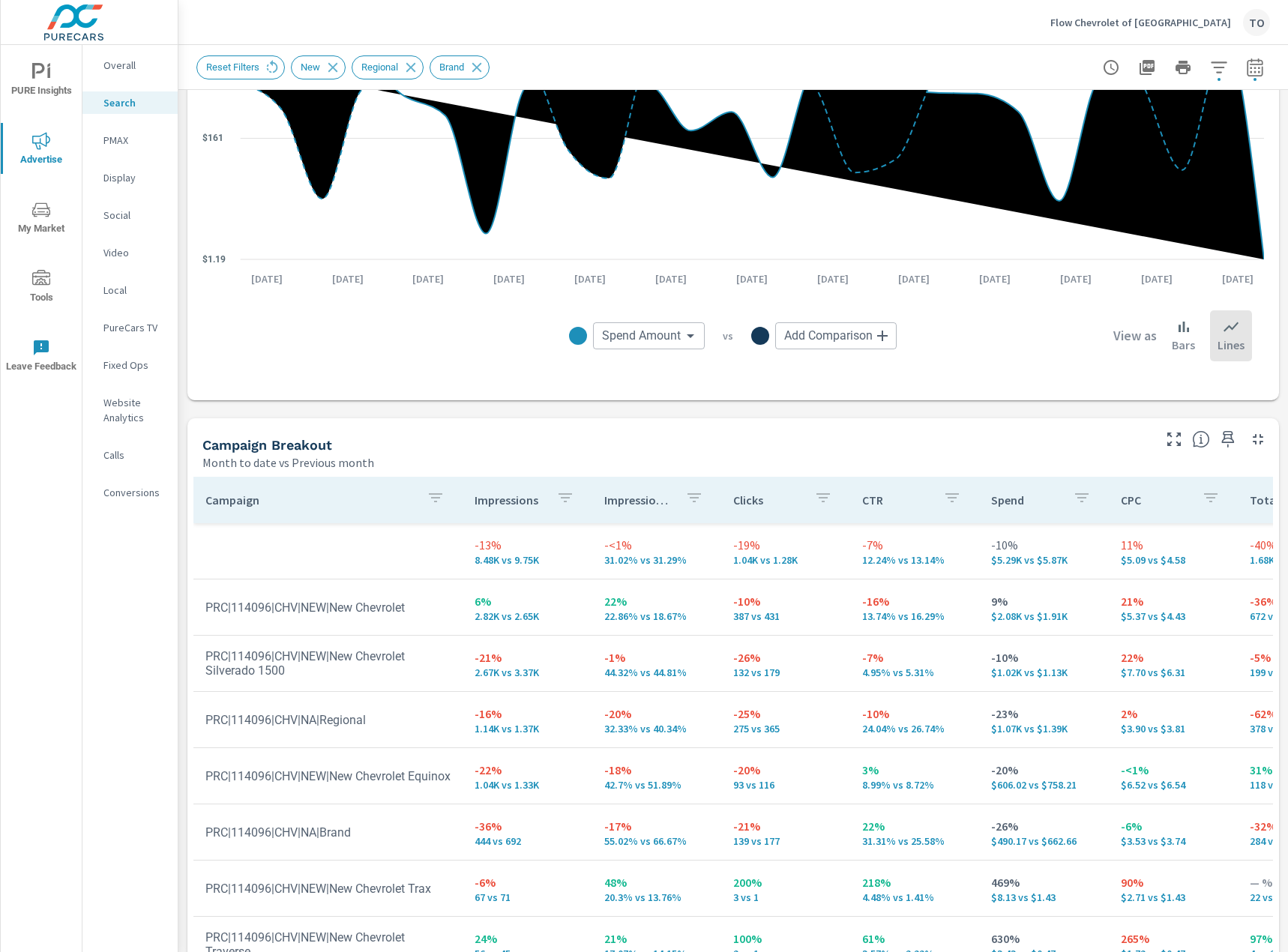
scroll to position [1050, 0]
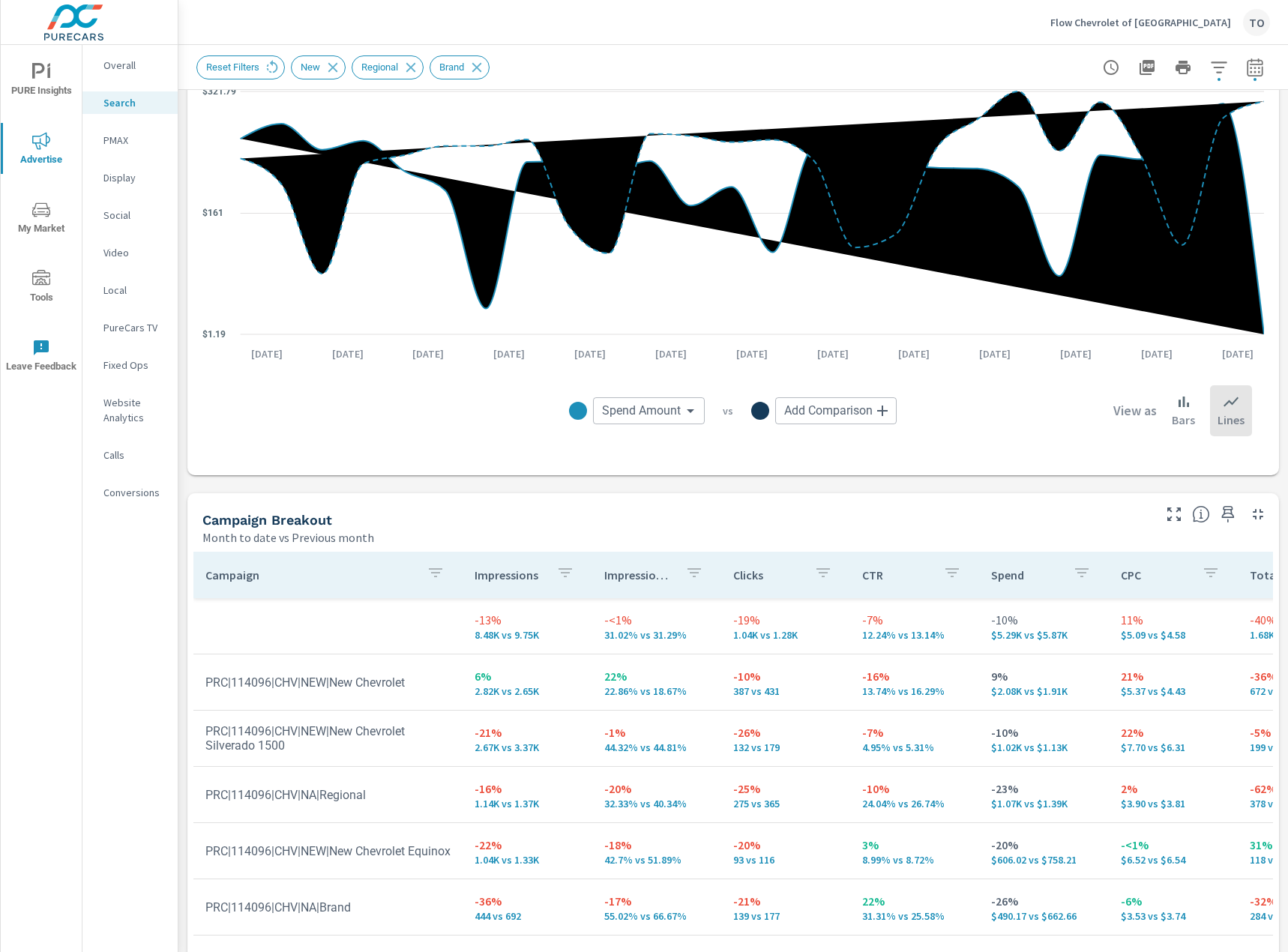
click at [656, 415] on body "PURE Insights Advertise My Market Tools Leave Feedback Overall Search PMAX Disp…" at bounding box center [644, 476] width 1288 height 952
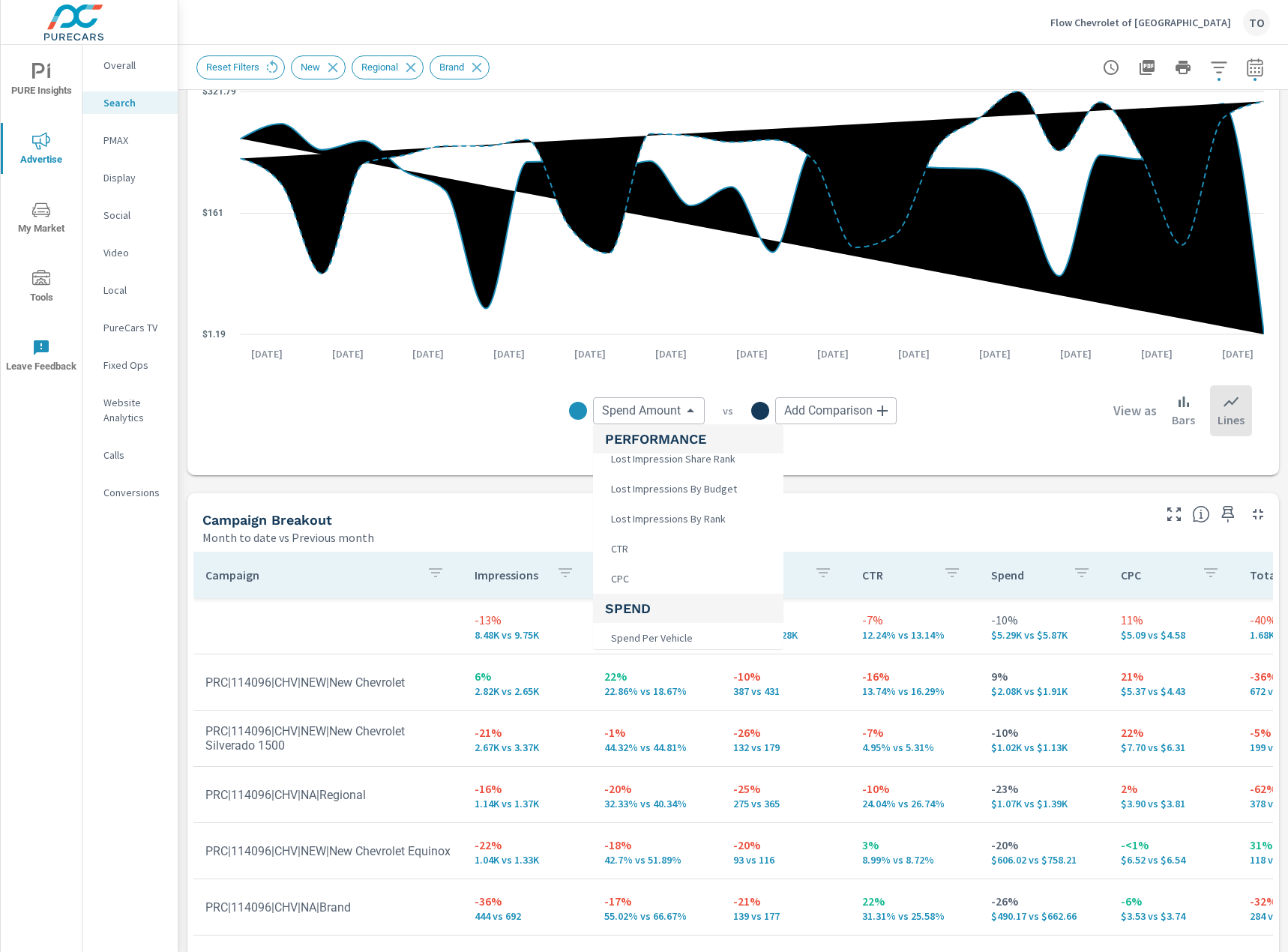
scroll to position [150, 0]
click at [677, 558] on li "CPC" at bounding box center [688, 559] width 190 height 30
type input "CPC"
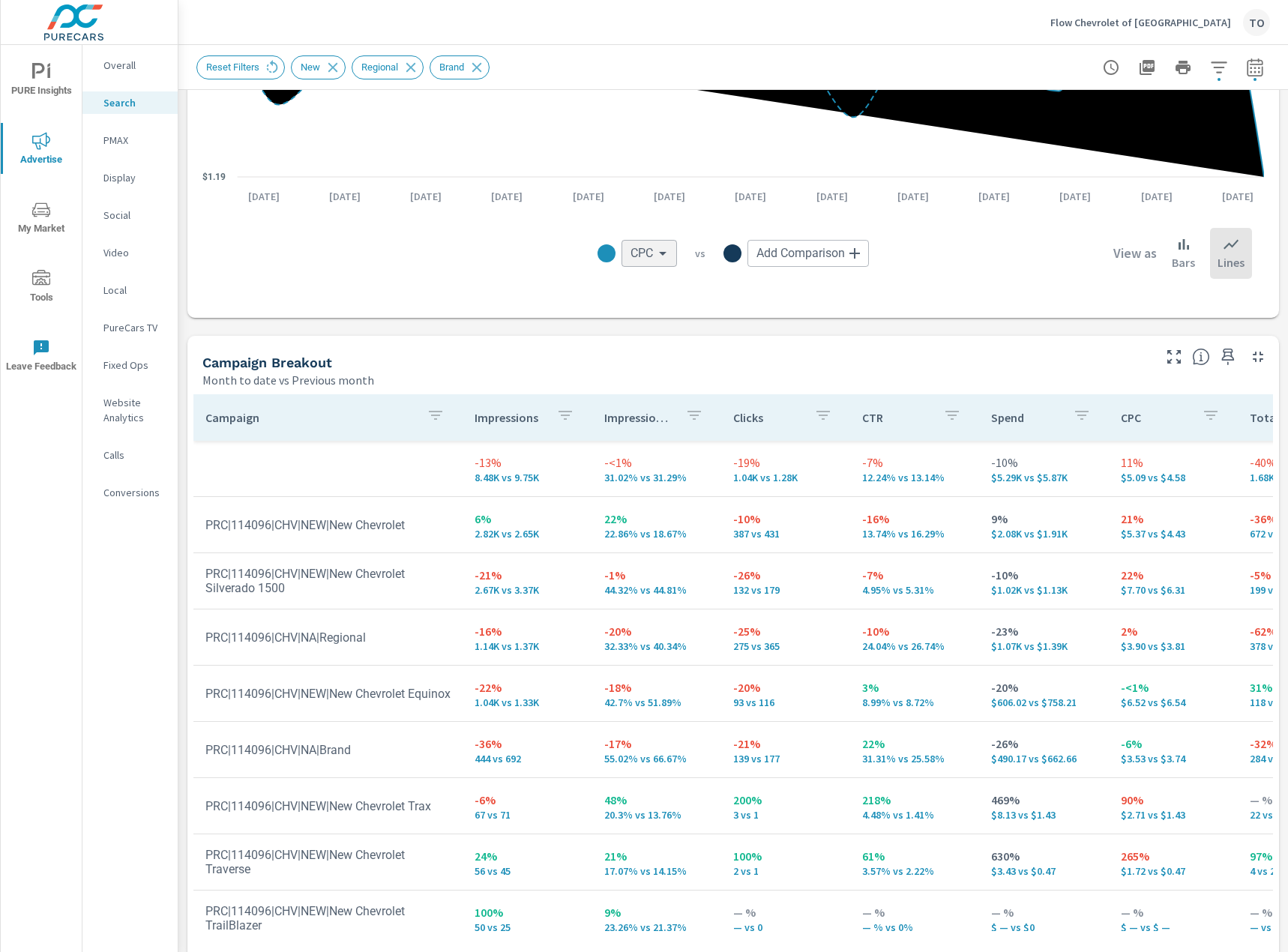
scroll to position [1234, 0]
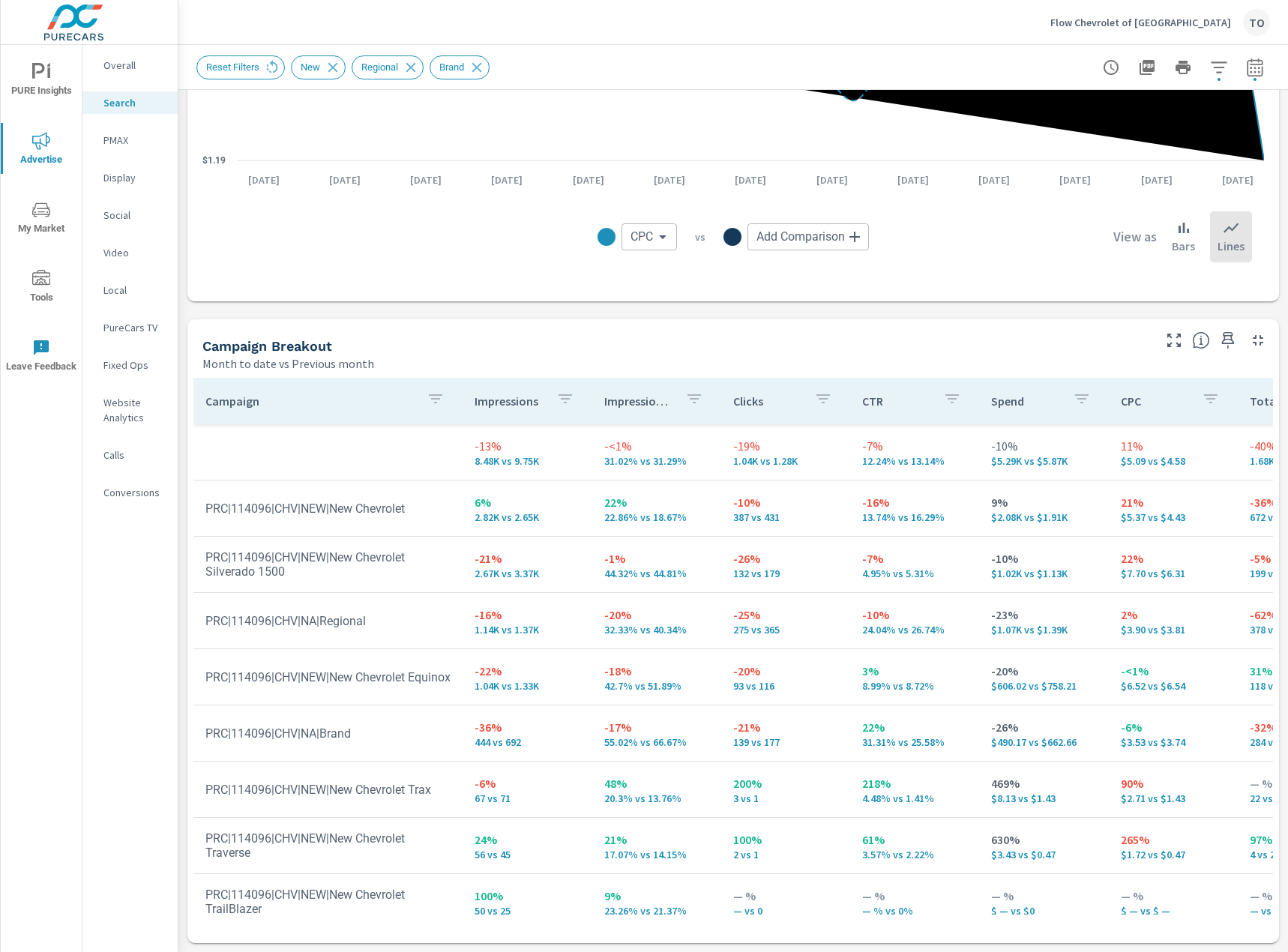
click at [127, 219] on p "Social" at bounding box center [134, 215] width 62 height 15
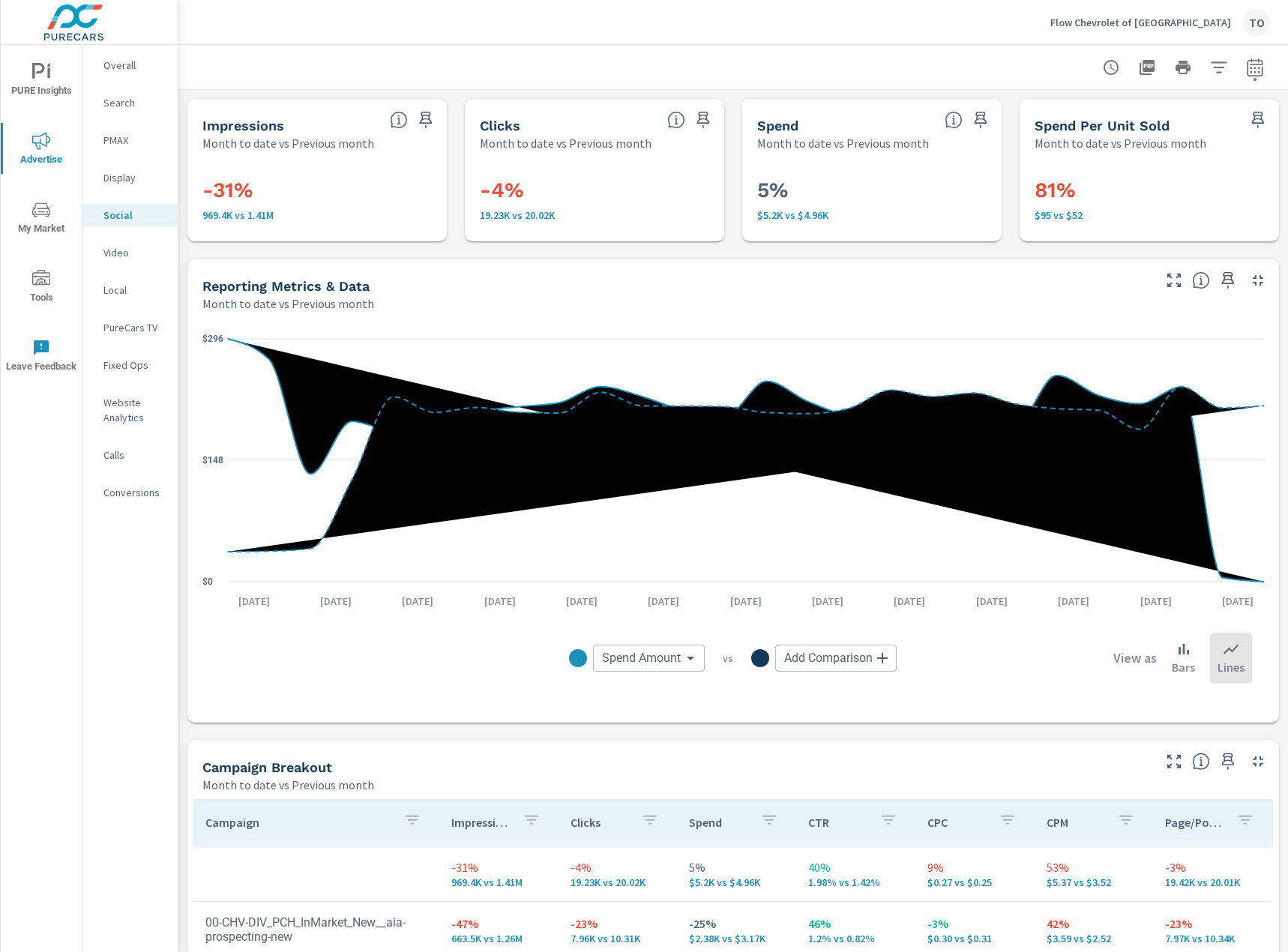
scroll to position [375, 0]
